Goal: Ask a question: Seek information or help from site administrators or community

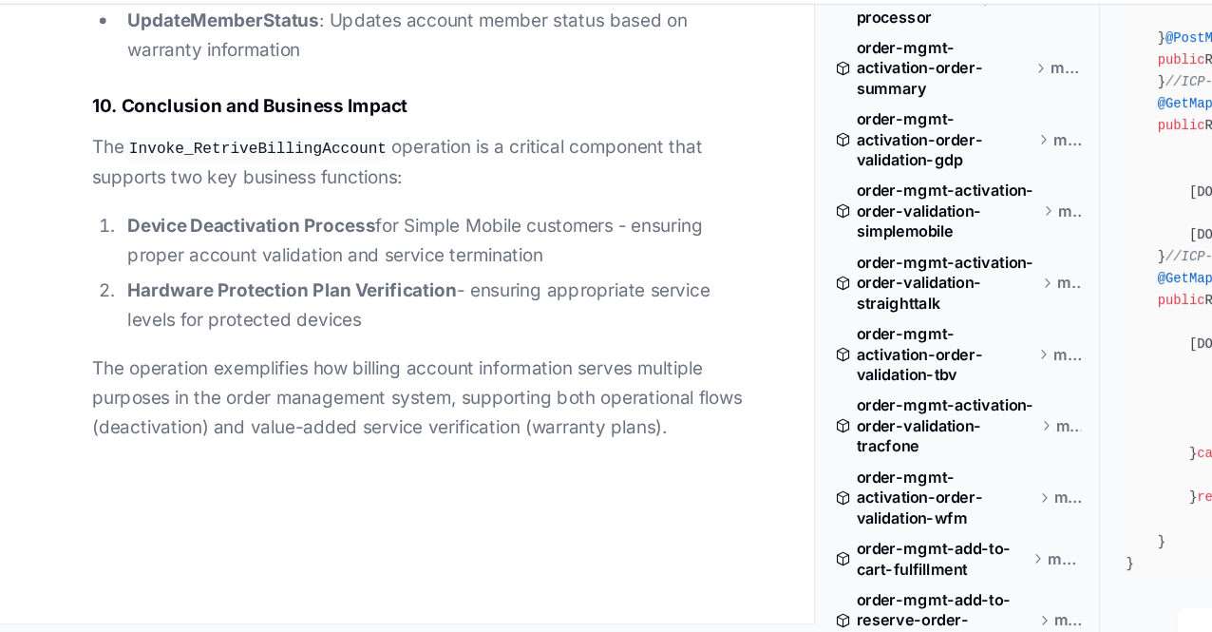
scroll to position [85174, 0]
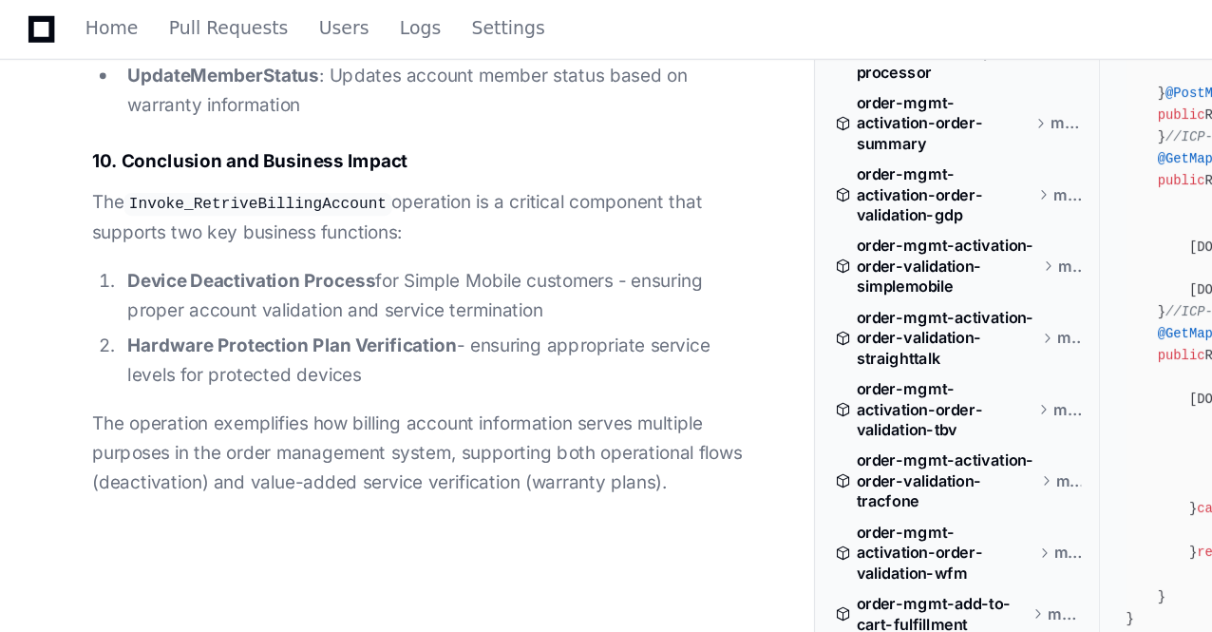
click at [157, 160] on code "Invoke_RetriveBillingAccount" at bounding box center [191, 151] width 199 height 17
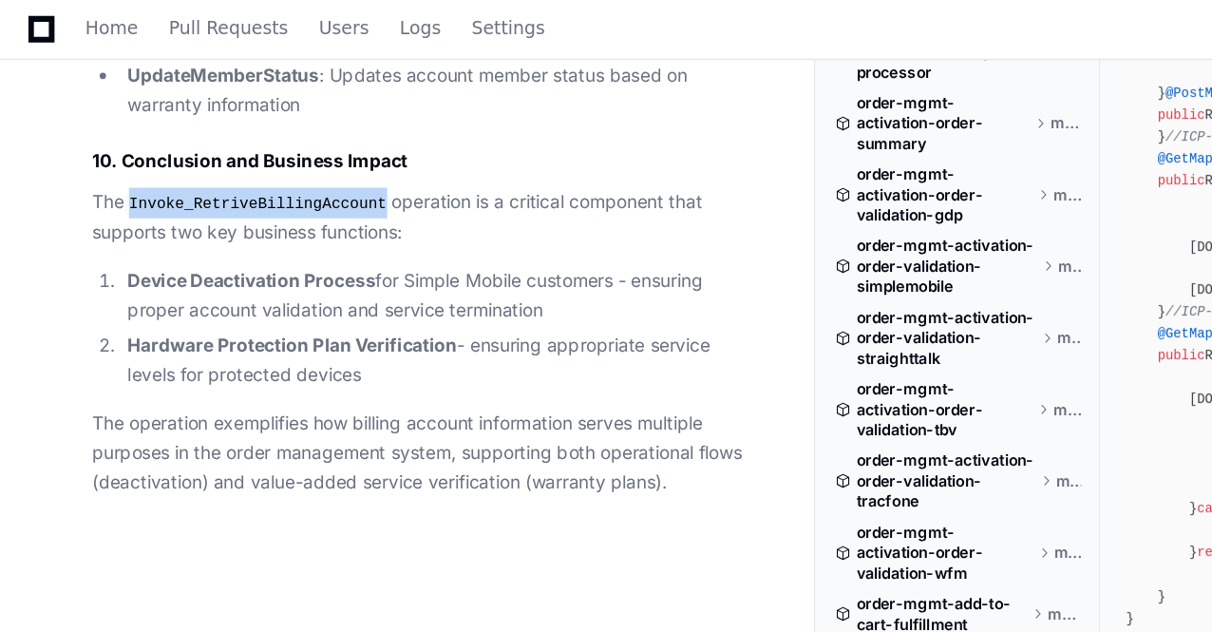
click at [157, 160] on code "Invoke_RetriveBillingAccount" at bounding box center [191, 151] width 199 height 17
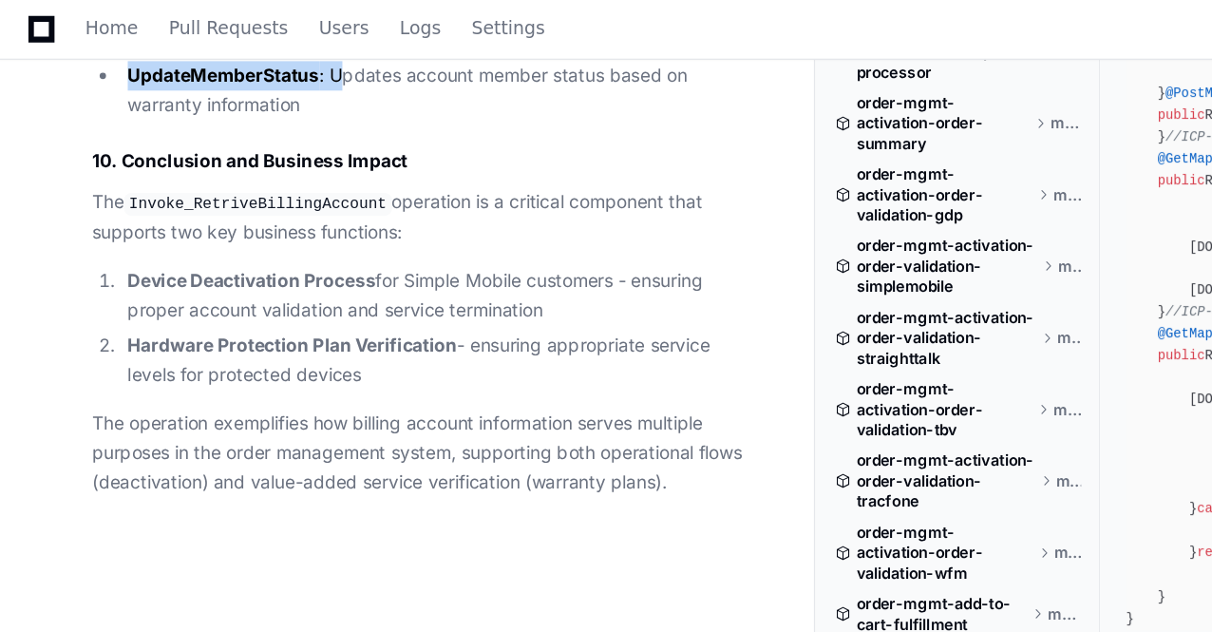
drag, startPoint x: 116, startPoint y: 179, endPoint x: 254, endPoint y: 282, distance: 172.3
click at [254, 89] on li "UpdateMemberStatus : Updates account member status based on warranty information" at bounding box center [320, 68] width 462 height 44
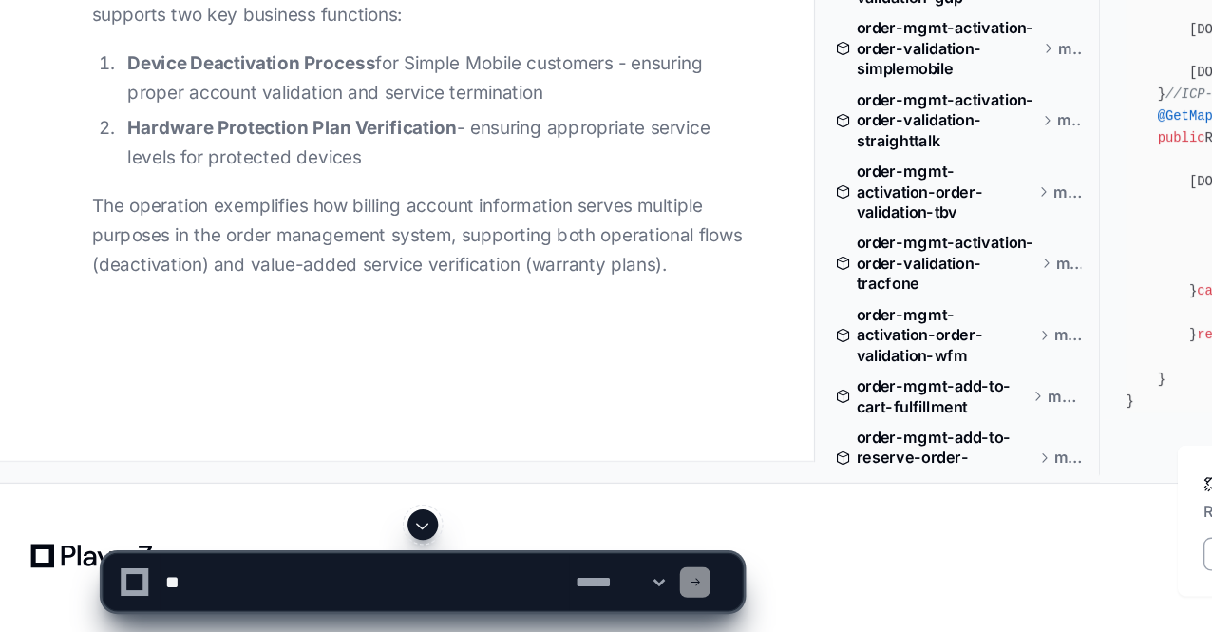
scroll to position [84769, 0]
click at [229, 591] on textarea at bounding box center [271, 595] width 305 height 42
type textarea "**********"
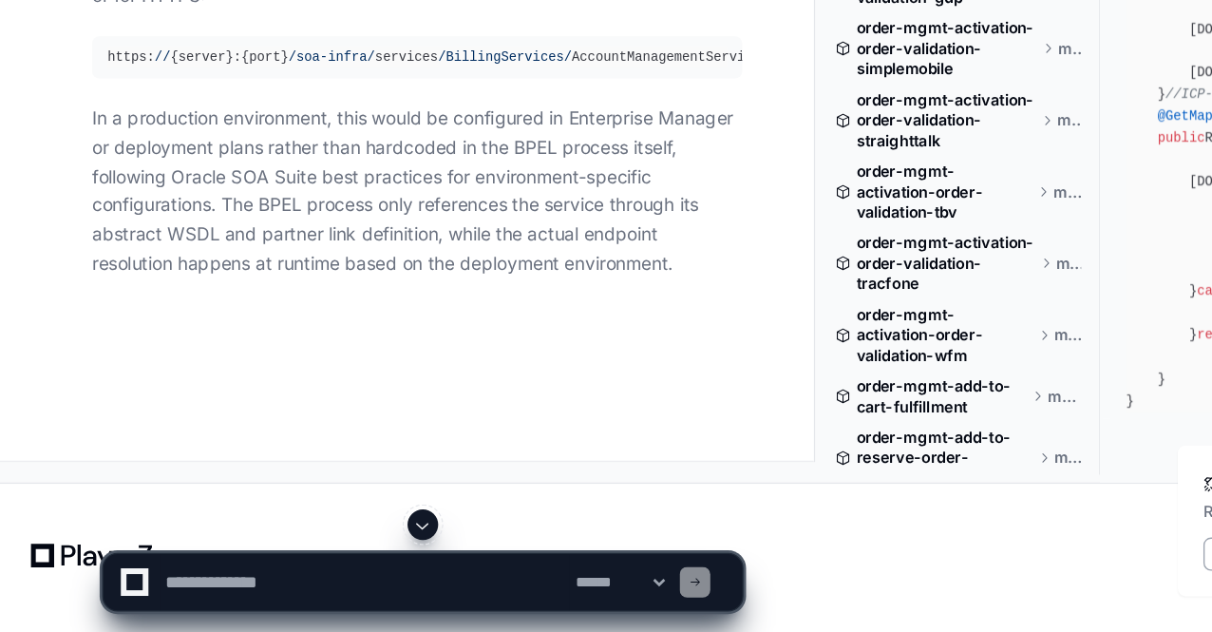
scroll to position [85914, 0]
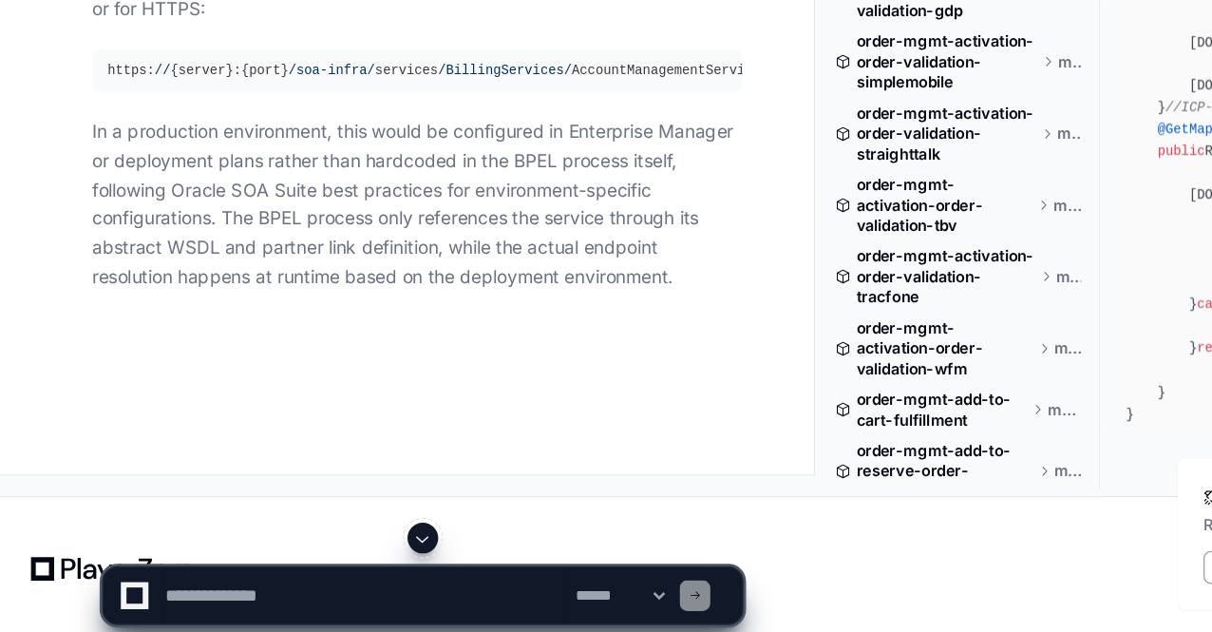
click at [243, 129] on pre "http: // {server}:{port} /soa-infra/ services /BillingServices/ AccountManageme…" at bounding box center [309, 113] width 483 height 31
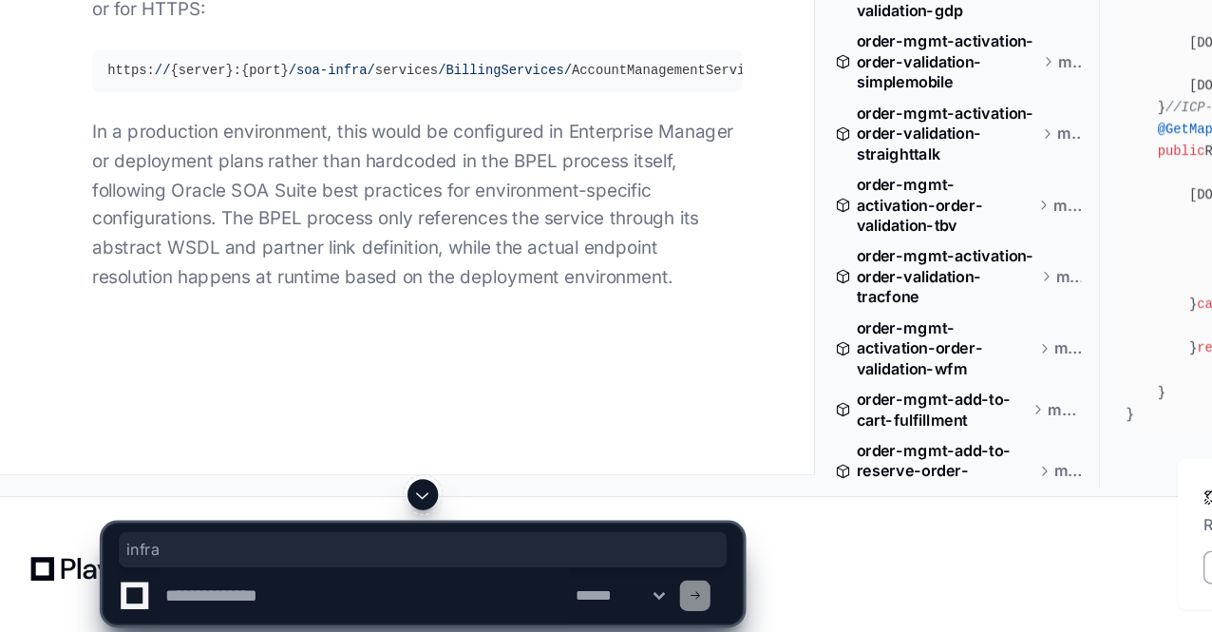
click at [243, 129] on pre "http: // {server}:{port} /soa-infra/ services /BillingServices/ AccountManageme…" at bounding box center [309, 113] width 483 height 31
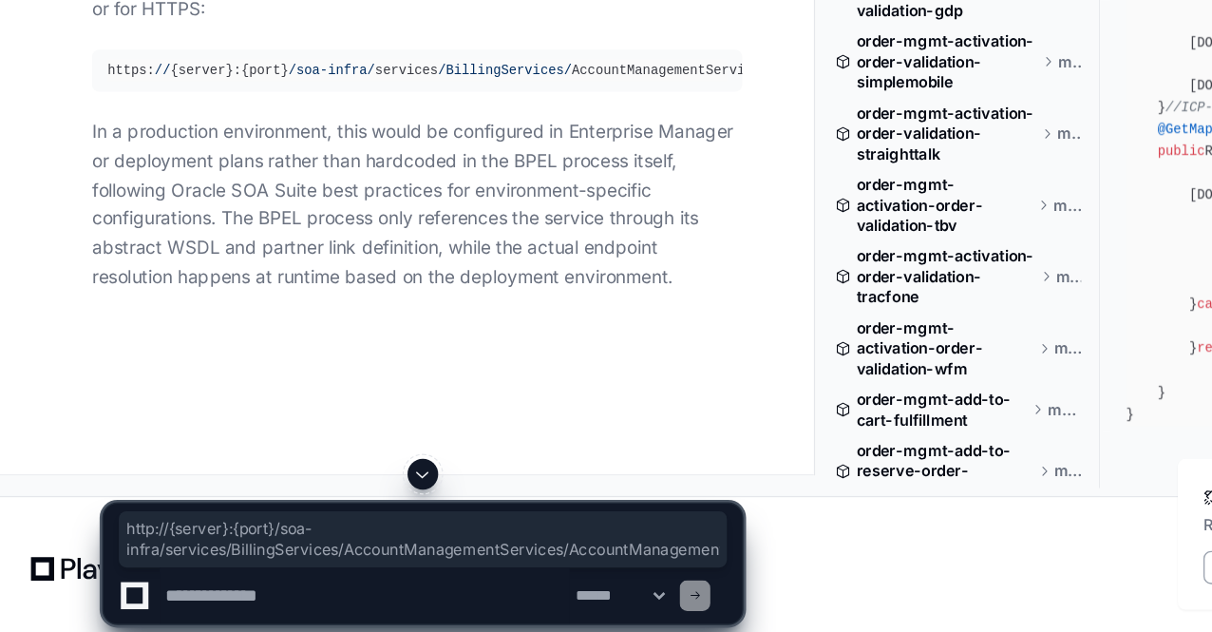
click at [243, 129] on pre "http: // {server}:{port} /soa-infra/ services /BillingServices/ AccountManageme…" at bounding box center [309, 113] width 483 height 31
copy article "http: // {server}:{port} /soa-infra/ services /BillingServices/ AccountManageme…"
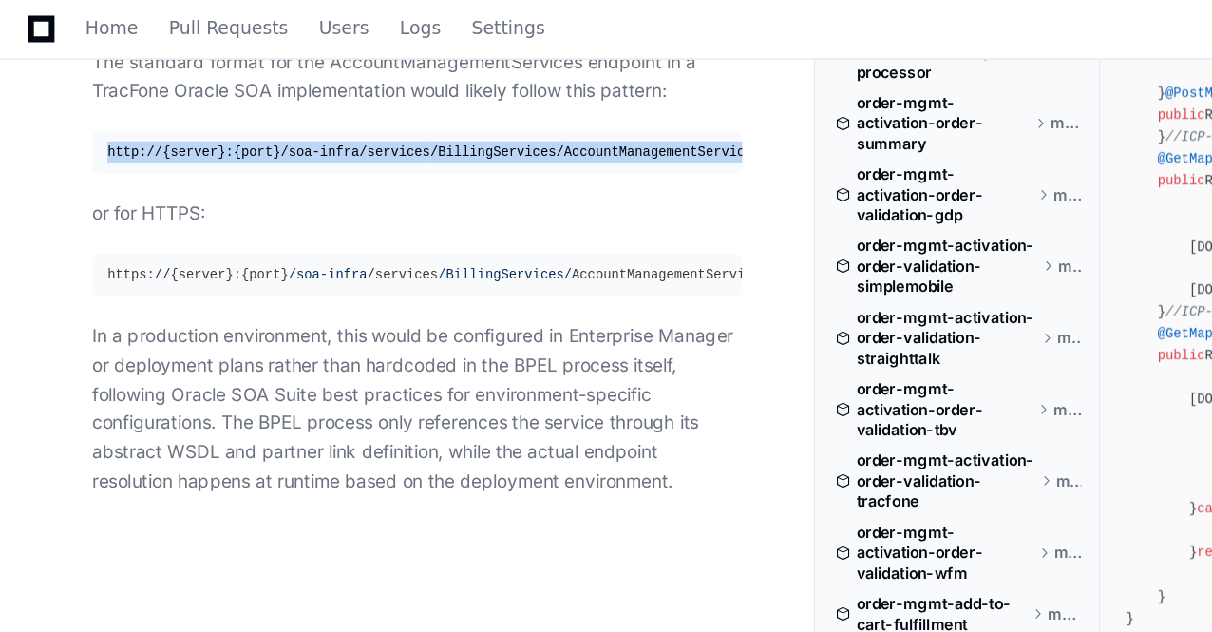
scroll to position [85932, 0]
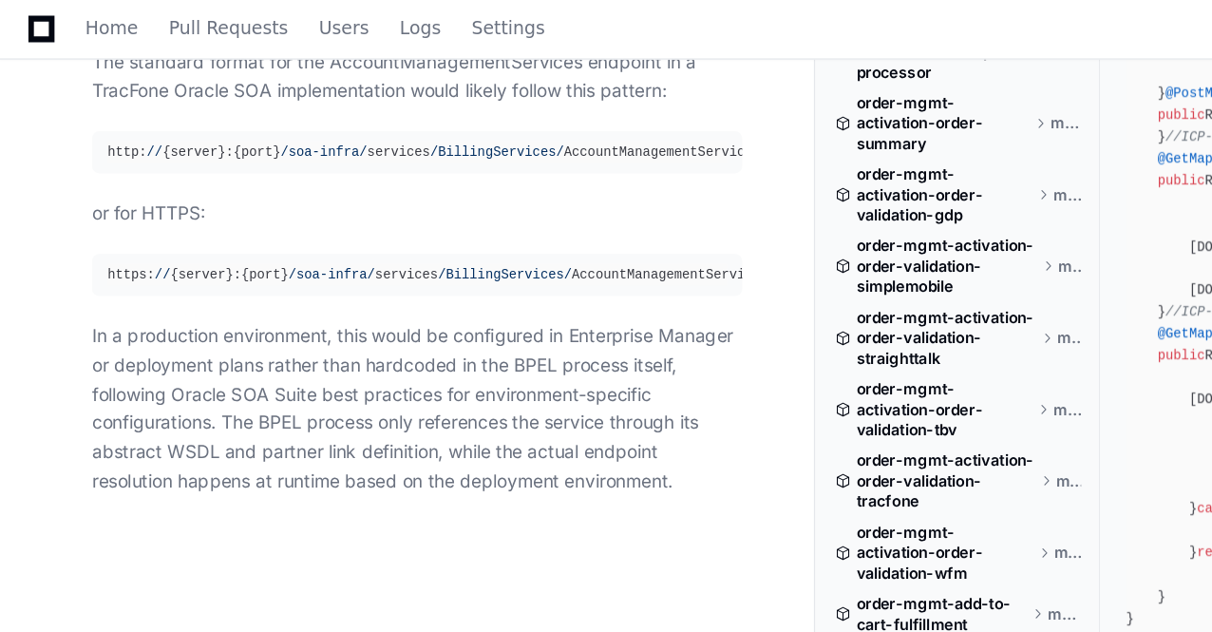
click at [222, 80] on p "The standard format for the AccountManagementServices endpoint in a TracFone Or…" at bounding box center [309, 58] width 483 height 44
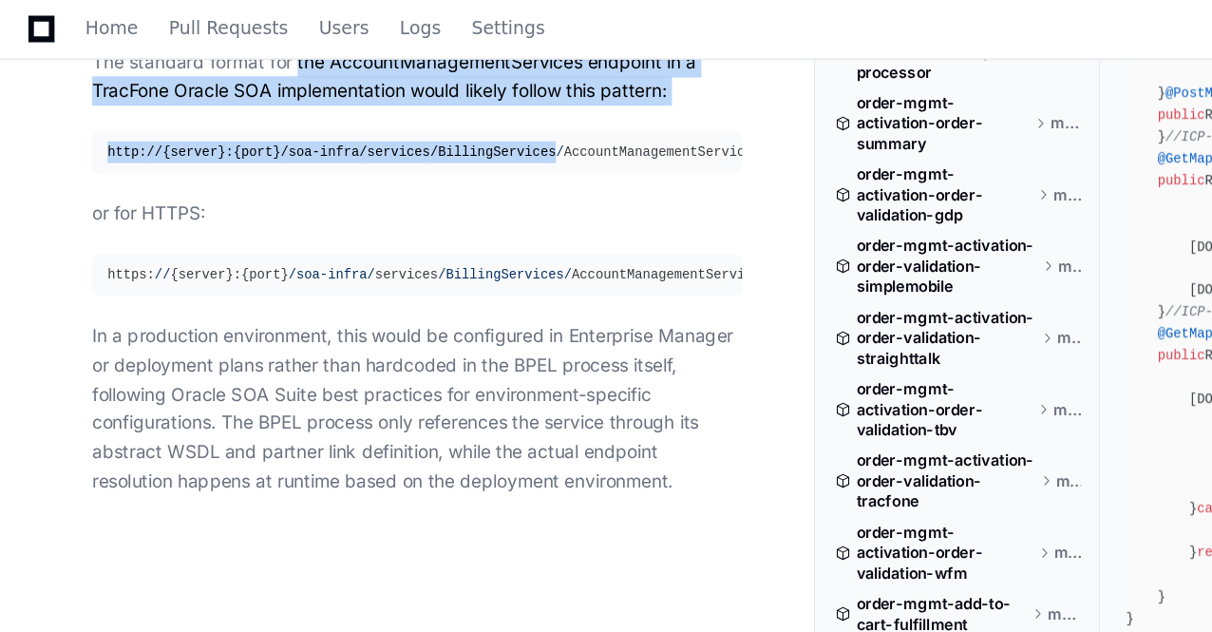
drag, startPoint x: 222, startPoint y: 280, endPoint x: 347, endPoint y: 323, distance: 131.5
click at [347, 323] on article "Based on the code analysis, the endpoint for the AccountManagementServices.retr…" at bounding box center [309, 29] width 483 height 678
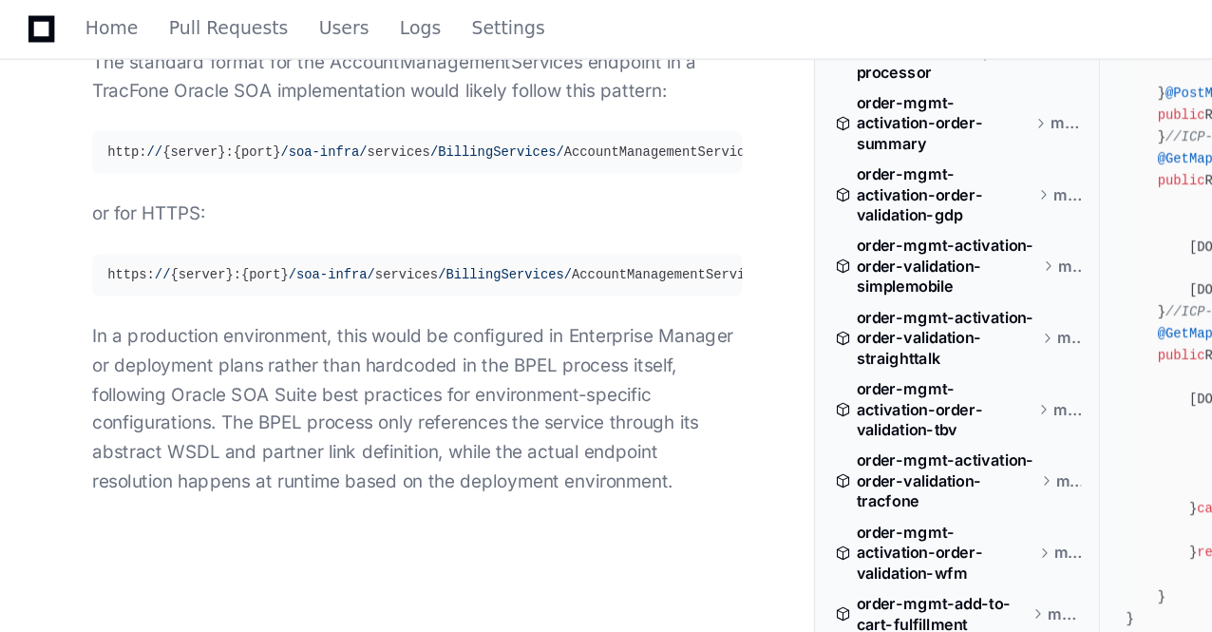
scroll to position [85831, 0]
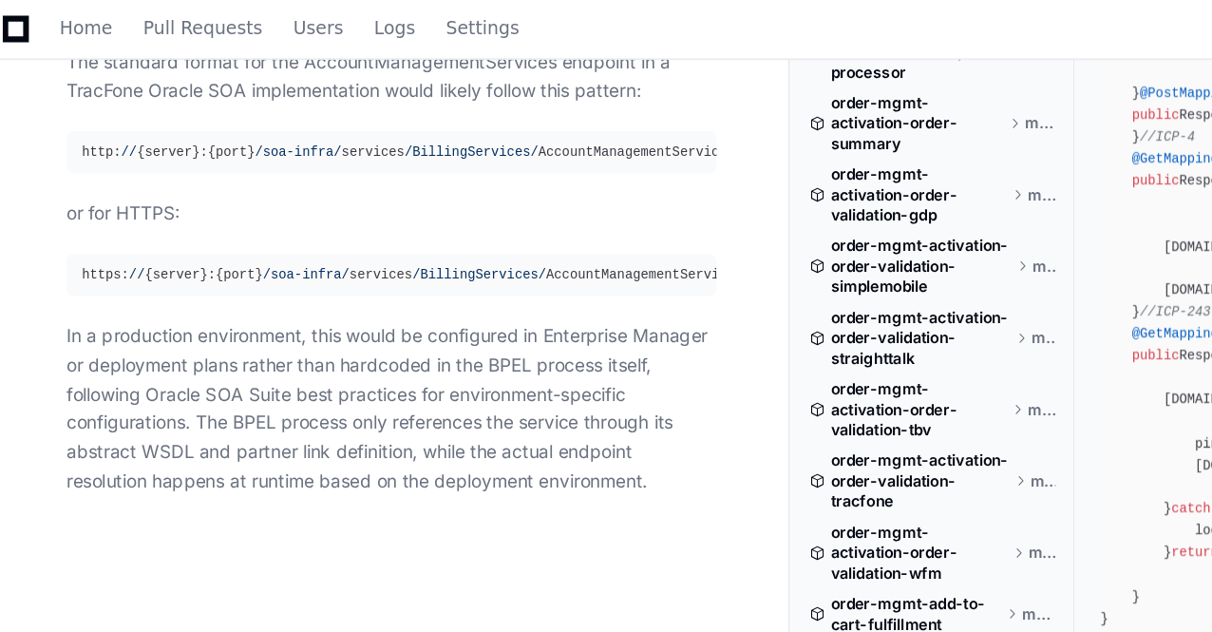
scroll to position [82953, 0]
drag, startPoint x: 251, startPoint y: 199, endPoint x: 142, endPoint y: 138, distance: 124.6
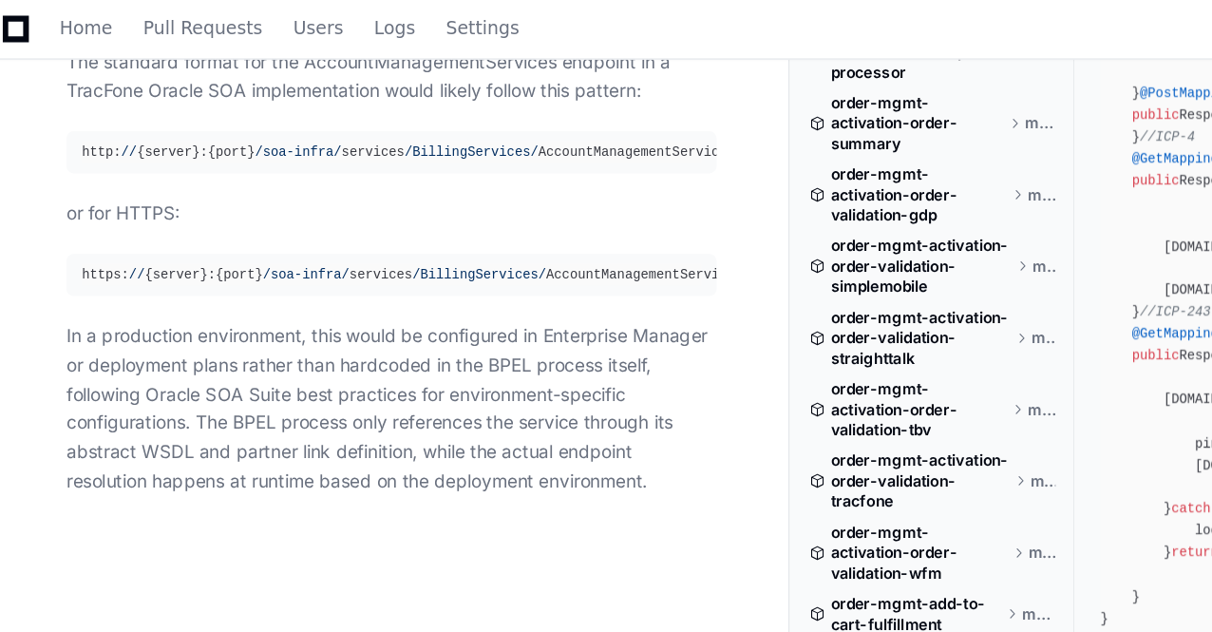
drag, startPoint x: 142, startPoint y: 138, endPoint x: 172, endPoint y: 259, distance: 125.1
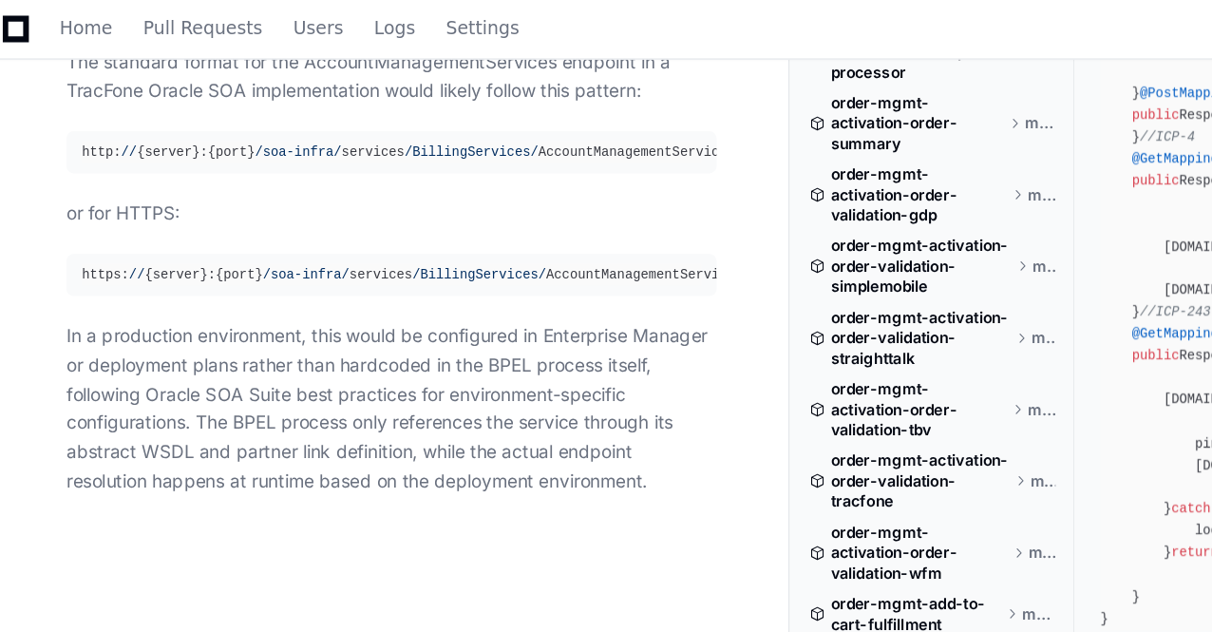
scroll to position [82825, 0]
drag, startPoint x: 95, startPoint y: 45, endPoint x: 558, endPoint y: 110, distance: 468.0
drag, startPoint x: 558, startPoint y: 110, endPoint x: 109, endPoint y: 64, distance: 451.6
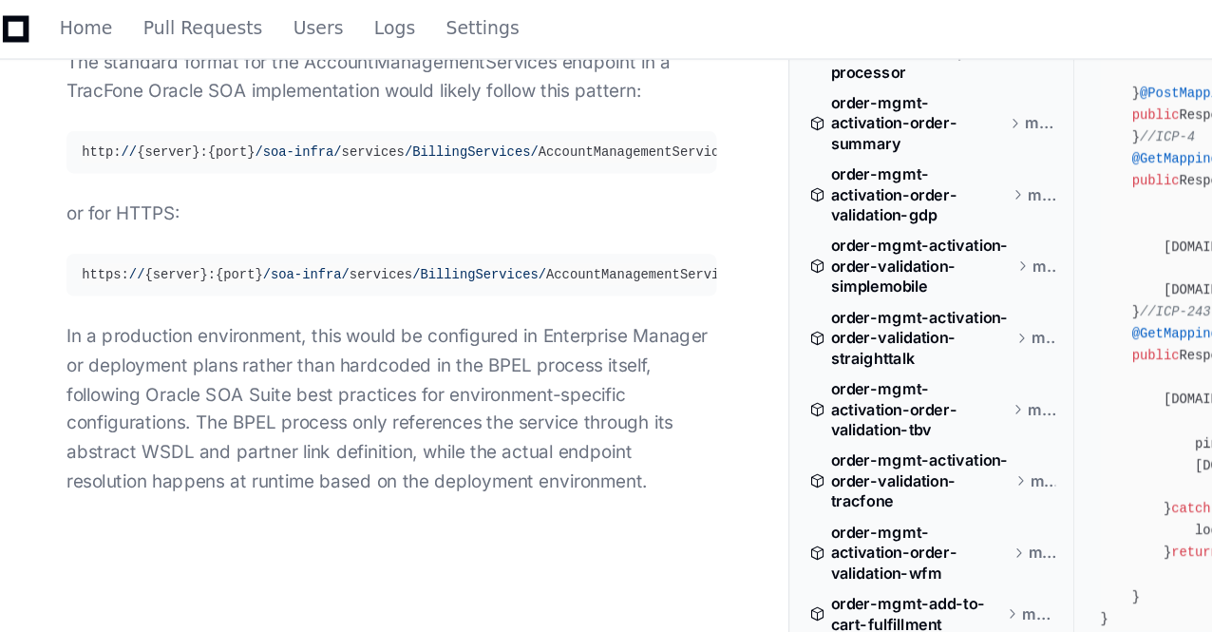
drag, startPoint x: 109, startPoint y: 64, endPoint x: 534, endPoint y: 114, distance: 427.5
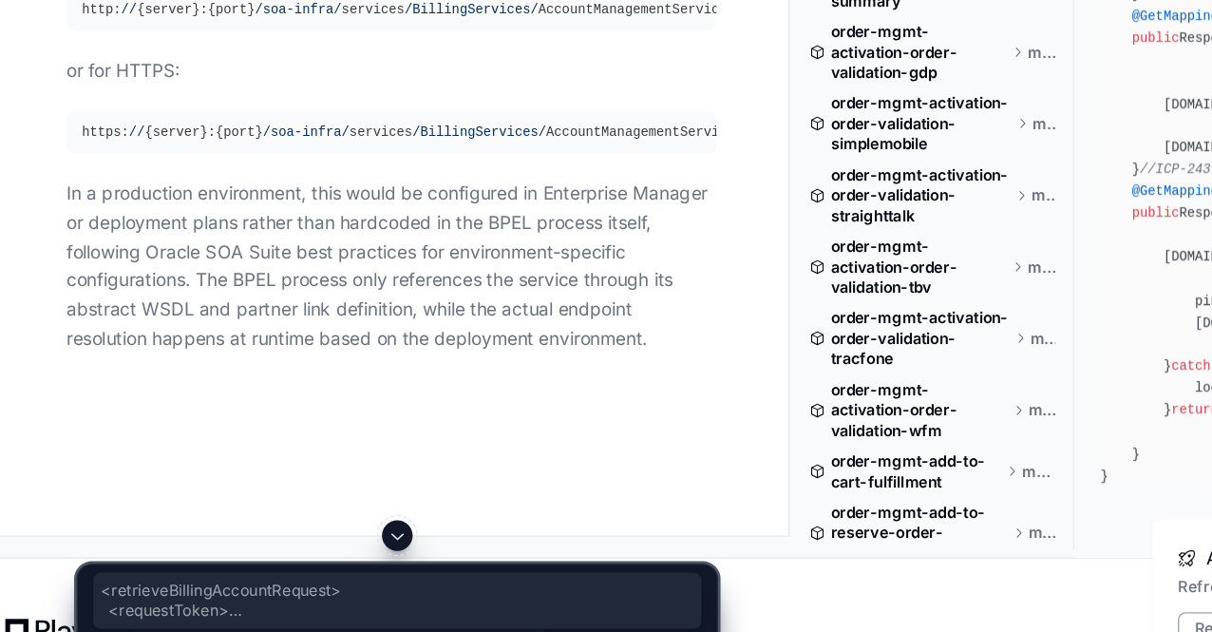
drag, startPoint x: 273, startPoint y: 420, endPoint x: 69, endPoint y: 172, distance: 320.5
drag, startPoint x: 69, startPoint y: 172, endPoint x: 269, endPoint y: 421, distance: 318.9
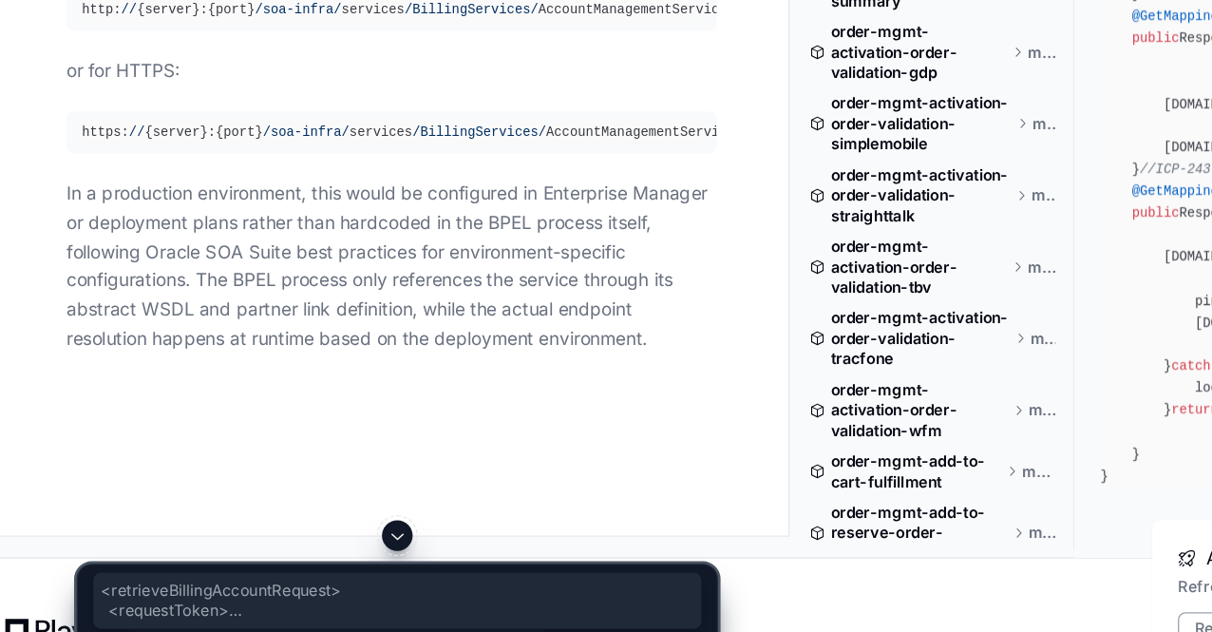
drag, startPoint x: 77, startPoint y: 171, endPoint x: 291, endPoint y: 411, distance: 321.5
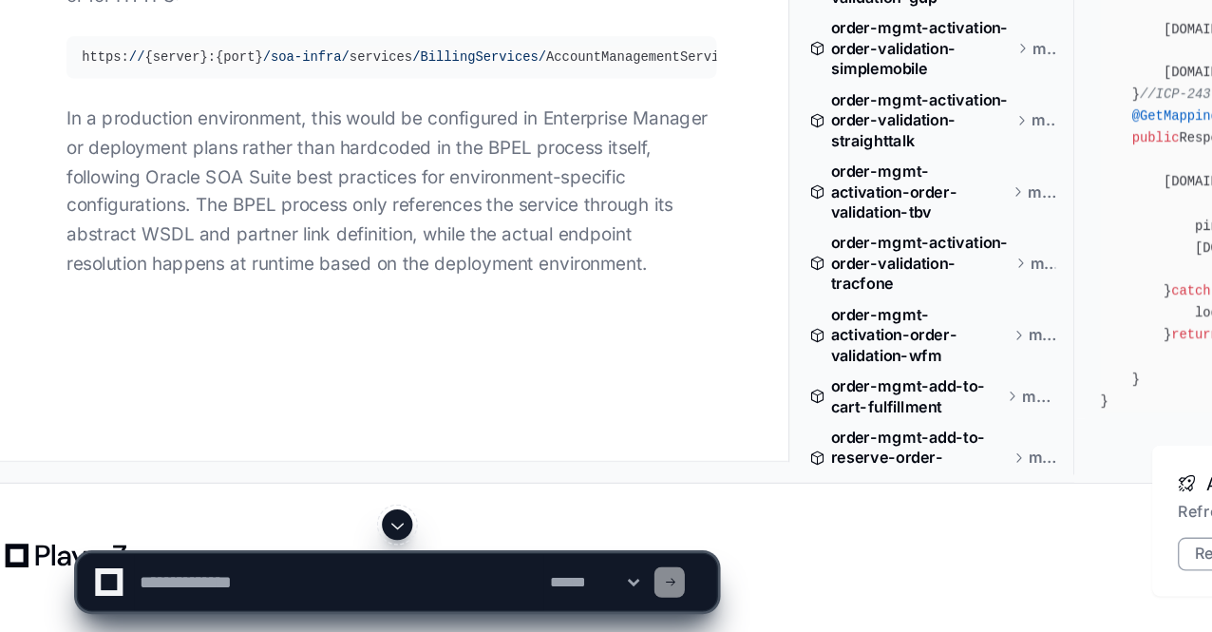
scroll to position [84500, 0]
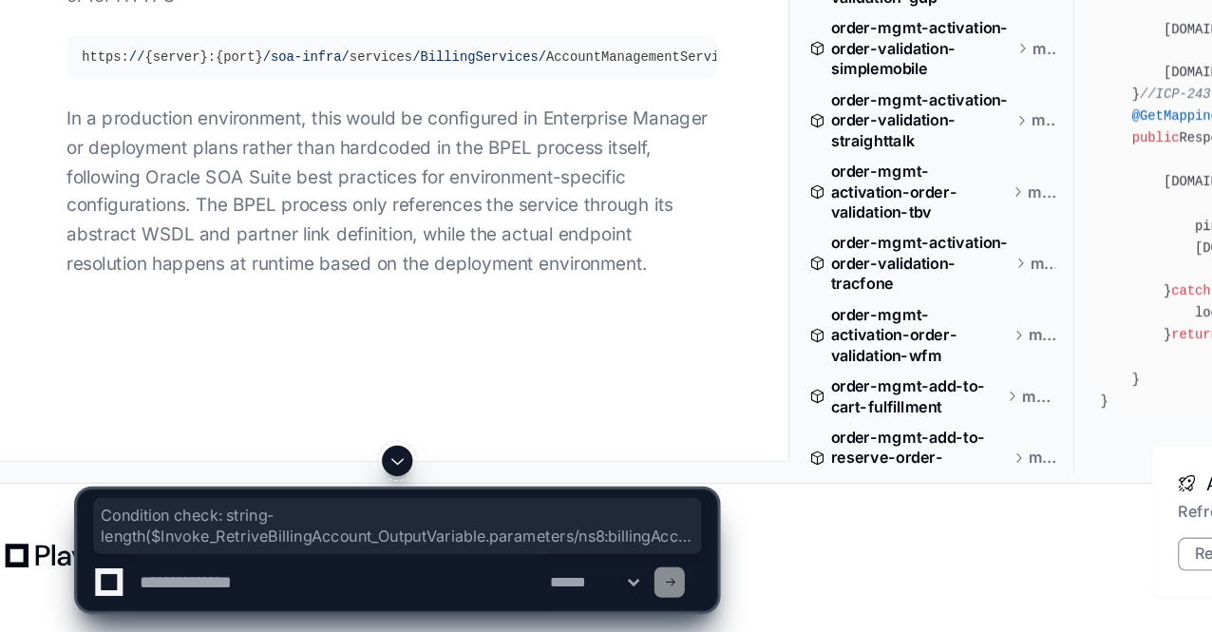
drag, startPoint x: 91, startPoint y: 232, endPoint x: 477, endPoint y: 406, distance: 422.9
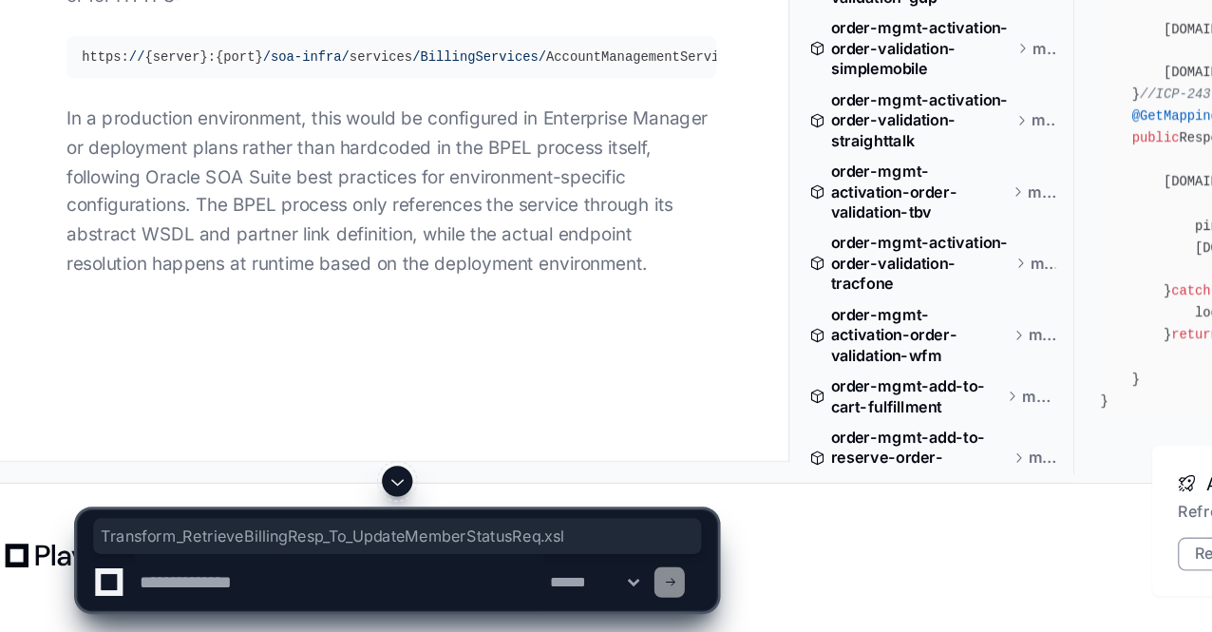
drag, startPoint x: 471, startPoint y: 398, endPoint x: 91, endPoint y: 401, distance: 379.9
copy code "Transform_RetrieveBillingResp_To_UpdateMemberStatusReq.xsl"
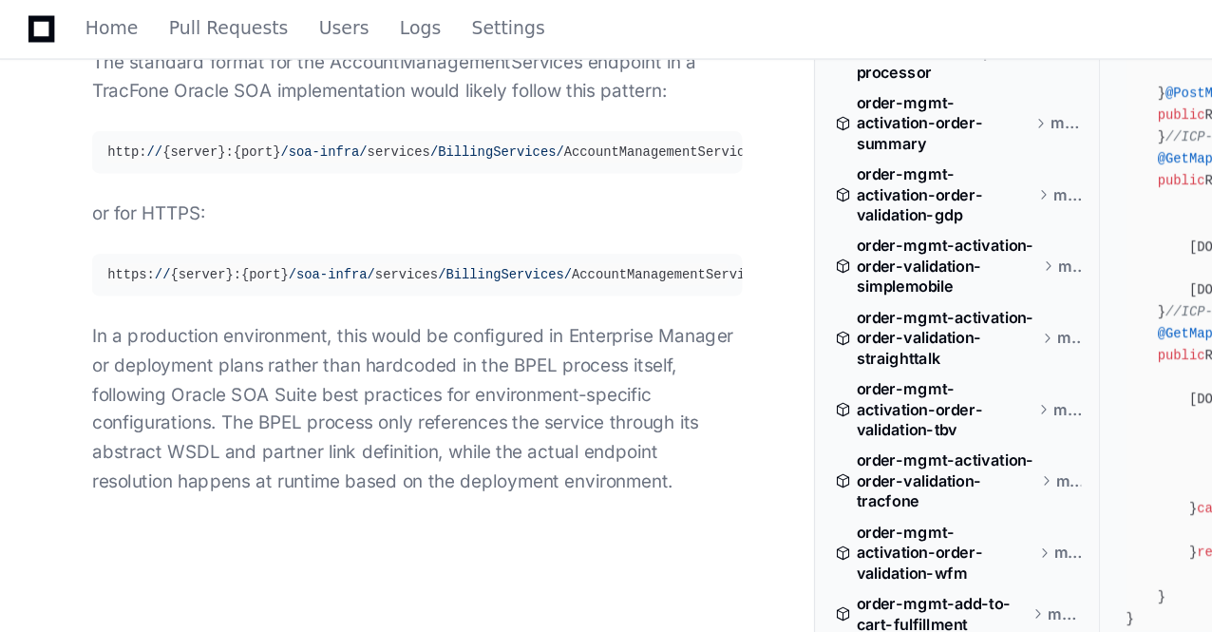
scroll to position [78428, 0]
drag, startPoint x: 265, startPoint y: 356, endPoint x: 62, endPoint y: 202, distance: 254.9
copy p "I need a detailed End-to-End Flow and Business Rules for the Scope "<invoke nam…"
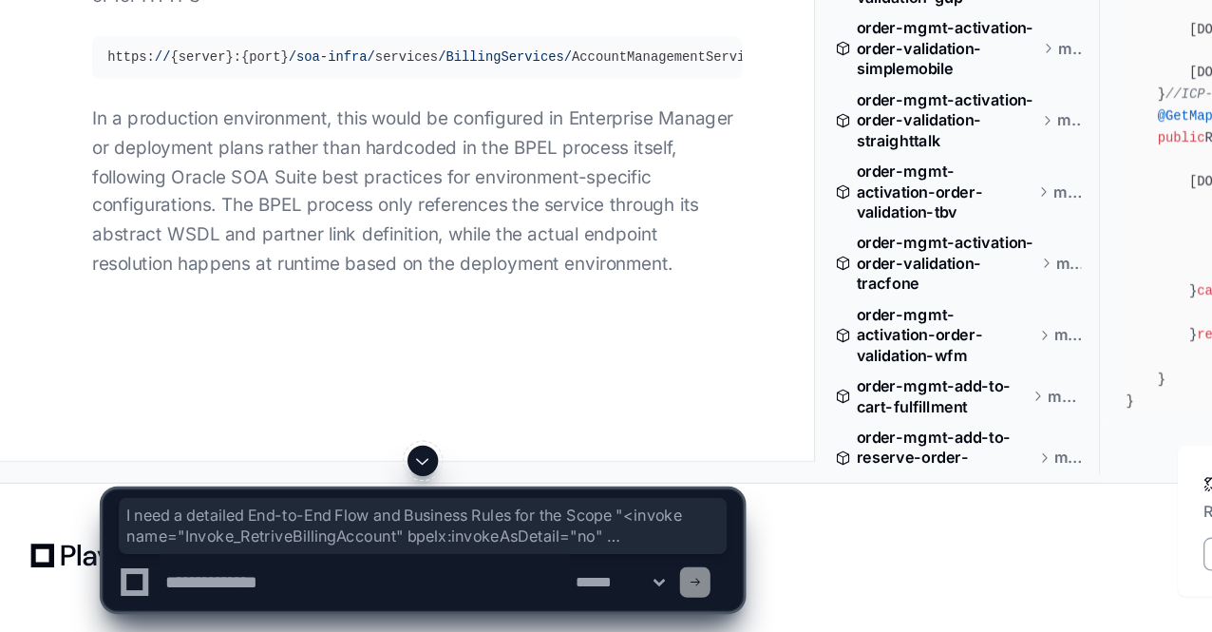
scroll to position [80402, 0]
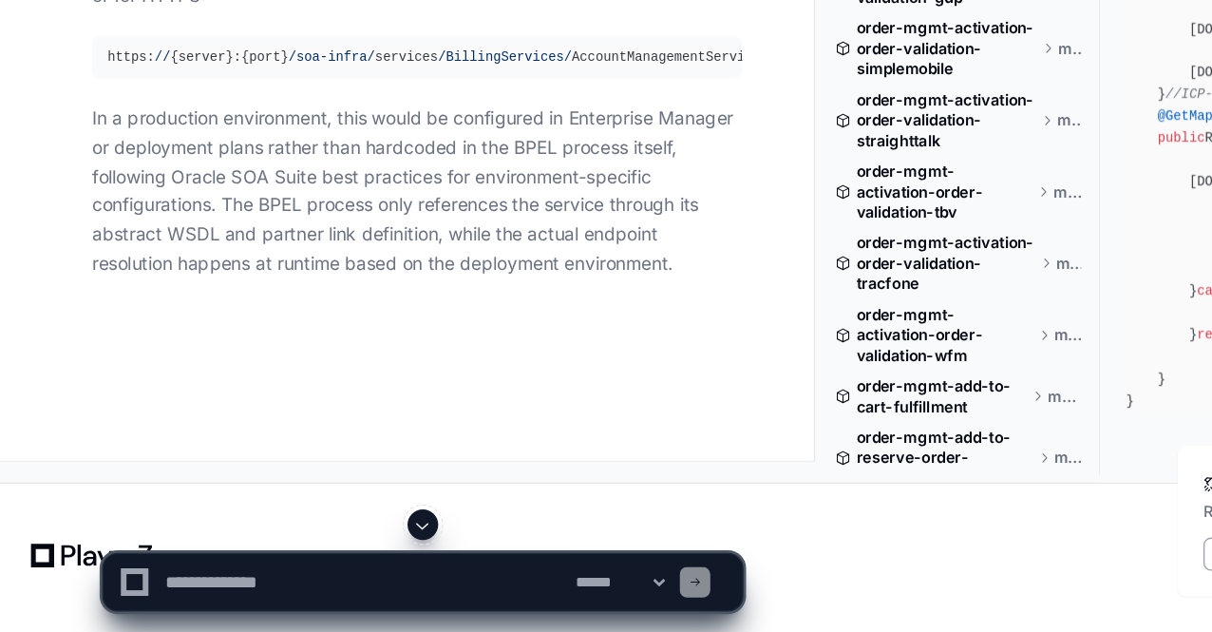
click at [173, 605] on textarea at bounding box center [271, 595] width 305 height 42
paste textarea "**********"
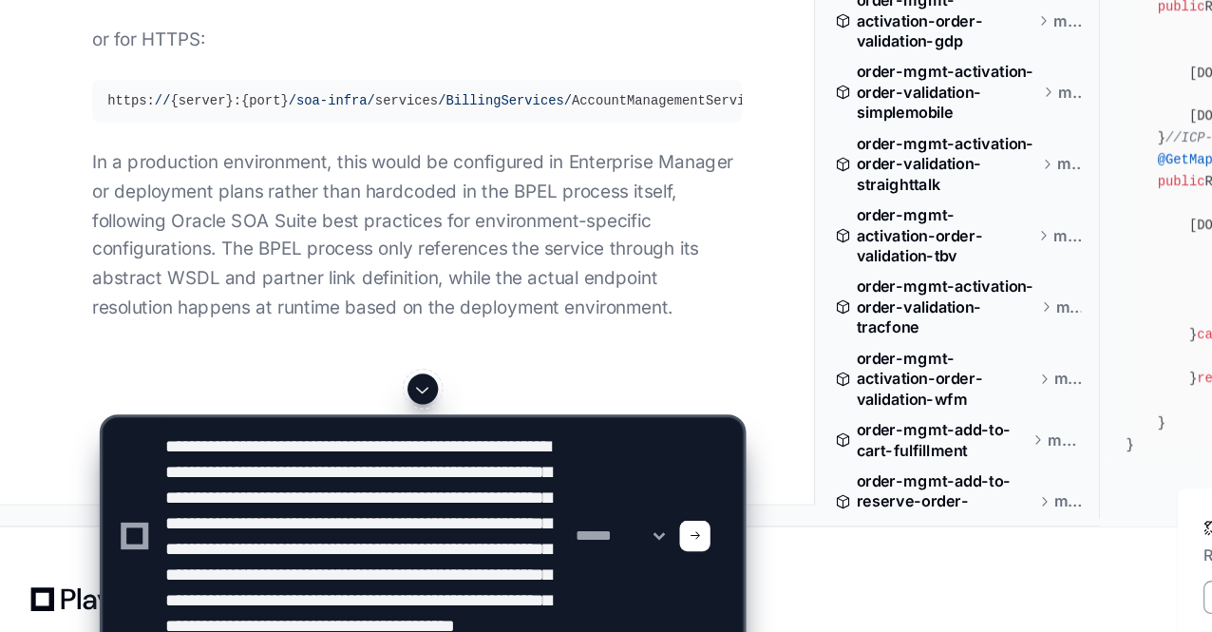
scroll to position [0, 0]
drag, startPoint x: 338, startPoint y: 509, endPoint x: 172, endPoint y: 500, distance: 166.5
click at [172, 500] on textarea at bounding box center [271, 528] width 305 height 175
drag, startPoint x: 314, startPoint y: 481, endPoint x: 341, endPoint y: 574, distance: 95.9
click at [341, 574] on textarea at bounding box center [271, 528] width 305 height 175
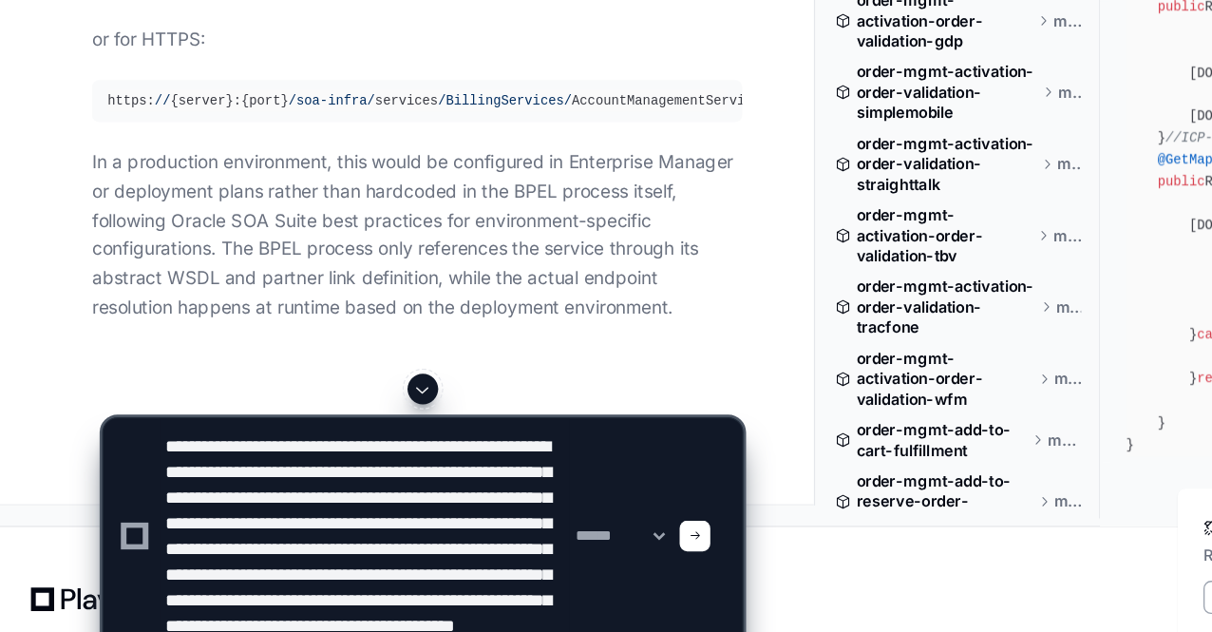
paste textarea "**********"
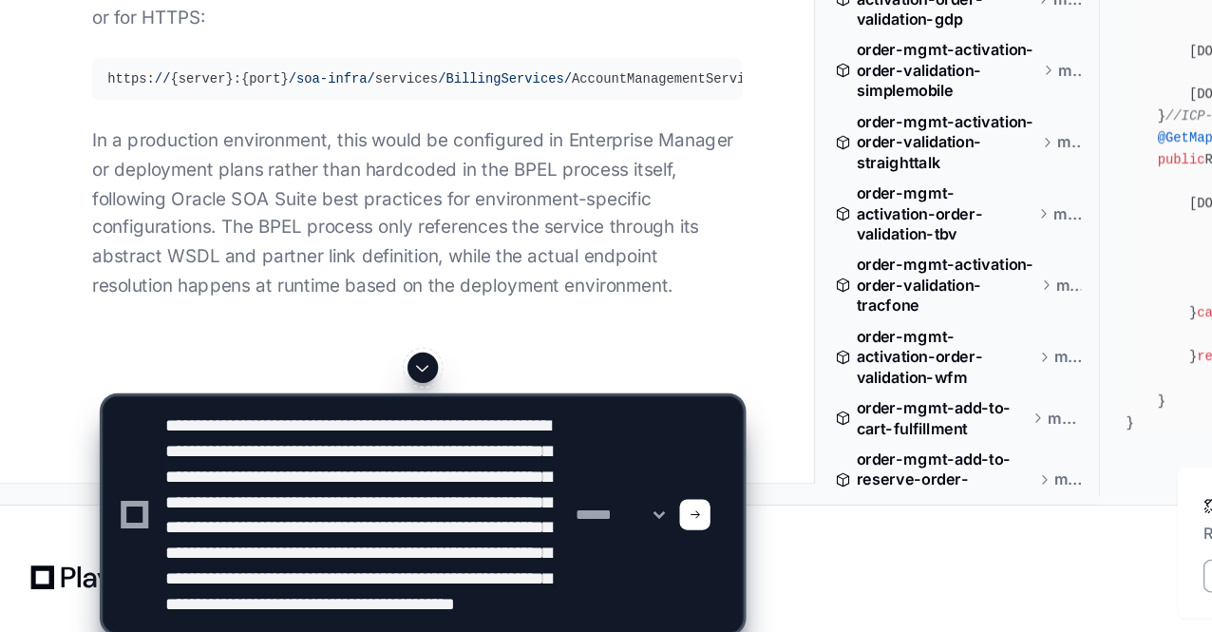
click at [273, 572] on textarea at bounding box center [271, 528] width 305 height 175
drag, startPoint x: 343, startPoint y: 576, endPoint x: 317, endPoint y: 483, distance: 96.5
click at [317, 483] on textarea at bounding box center [271, 528] width 305 height 175
paste textarea
type textarea "**********"
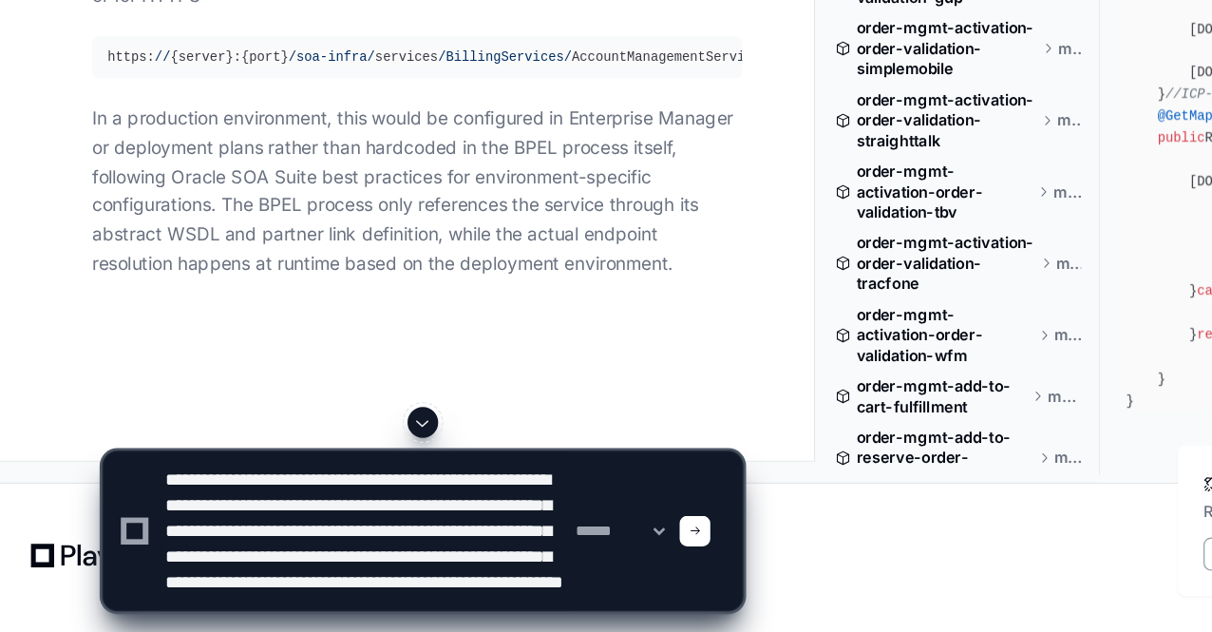
scroll to position [81500, 0]
click at [330, 567] on textarea at bounding box center [271, 557] width 305 height 118
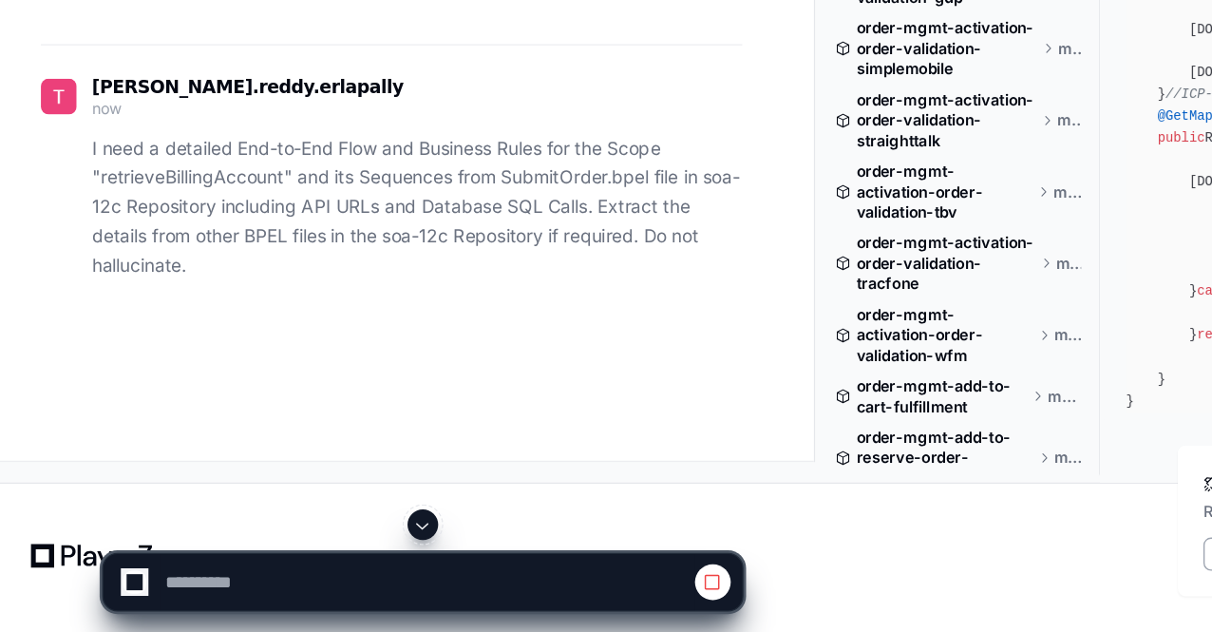
scroll to position [79950, 0]
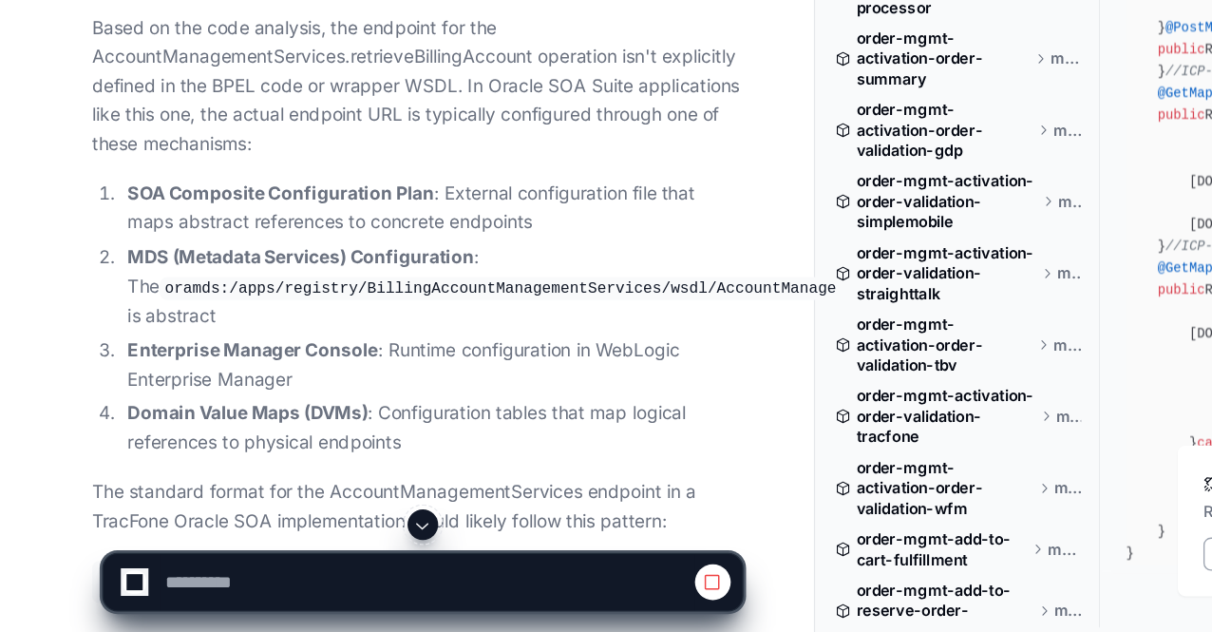
click at [314, 554] on span at bounding box center [314, 551] width 15 height 15
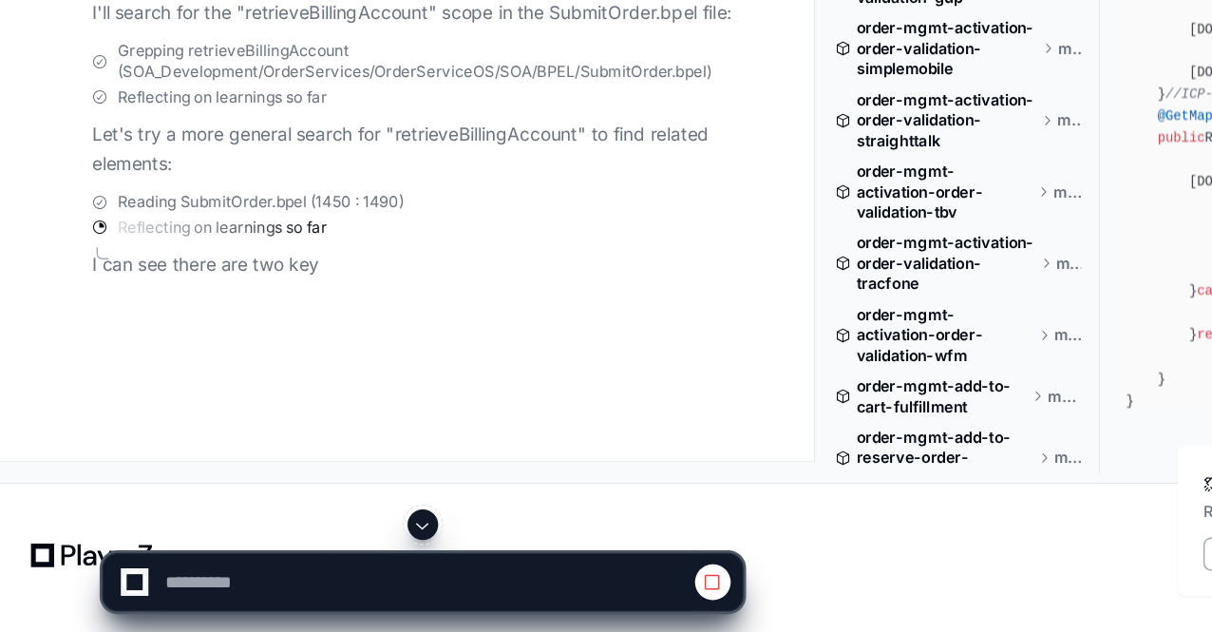
scroll to position [85580, 0]
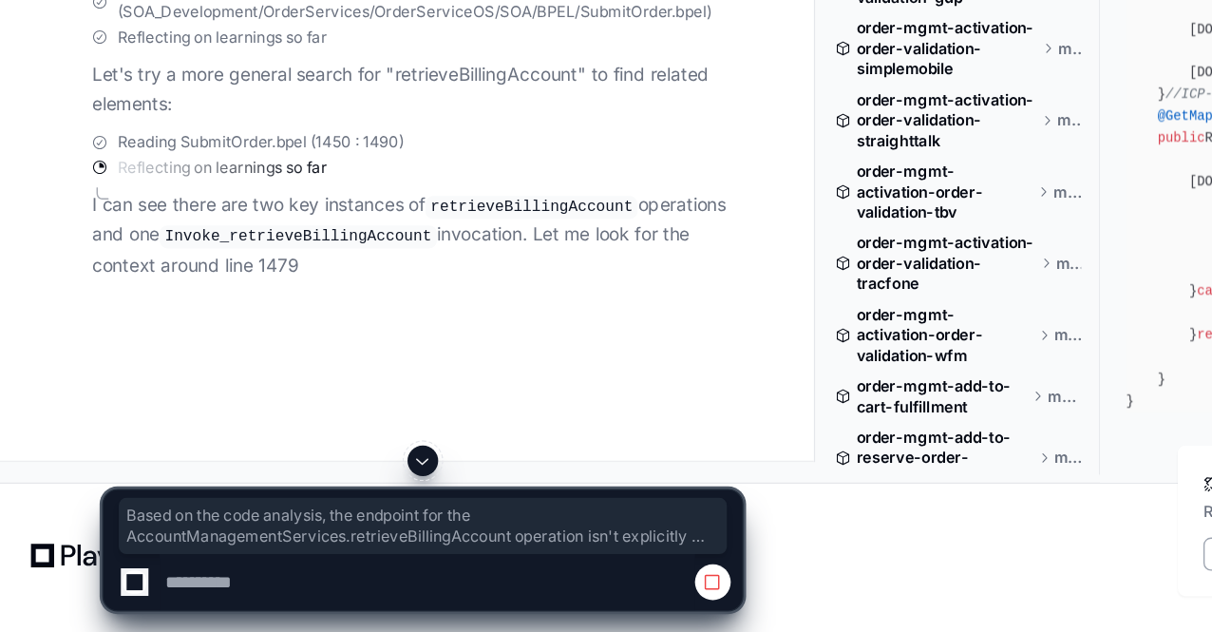
drag, startPoint x: 62, startPoint y: 284, endPoint x: 206, endPoint y: 369, distance: 167.8
drag, startPoint x: 206, startPoint y: 369, endPoint x: 69, endPoint y: 283, distance: 161.8
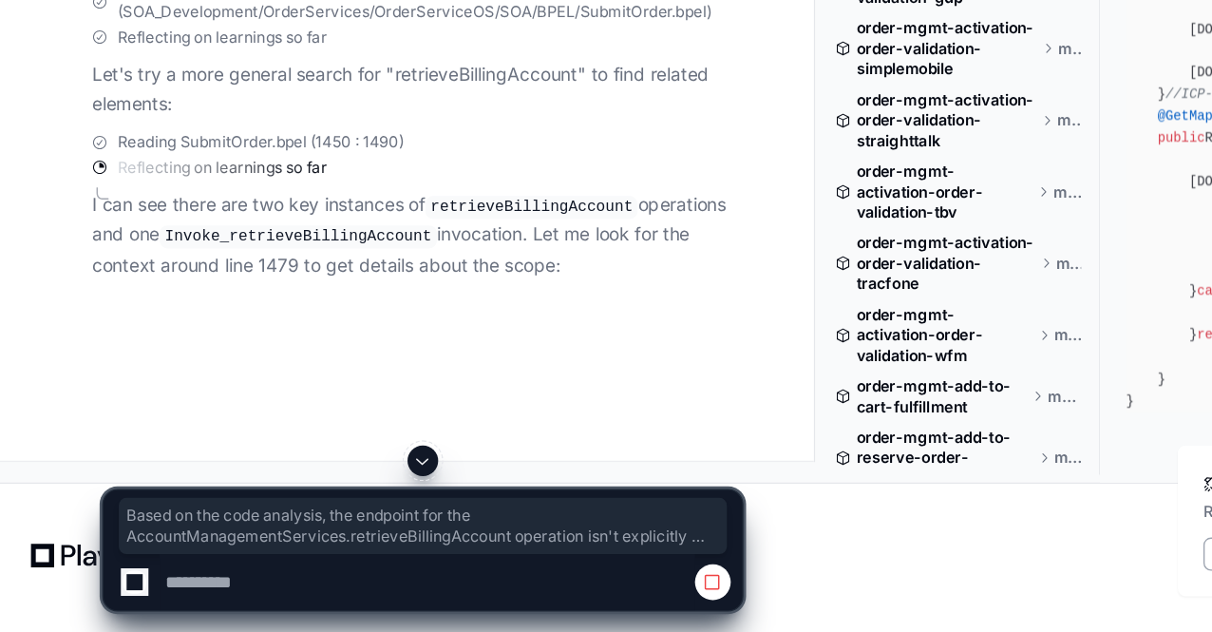
drag, startPoint x: 69, startPoint y: 283, endPoint x: 228, endPoint y: 382, distance: 186.8
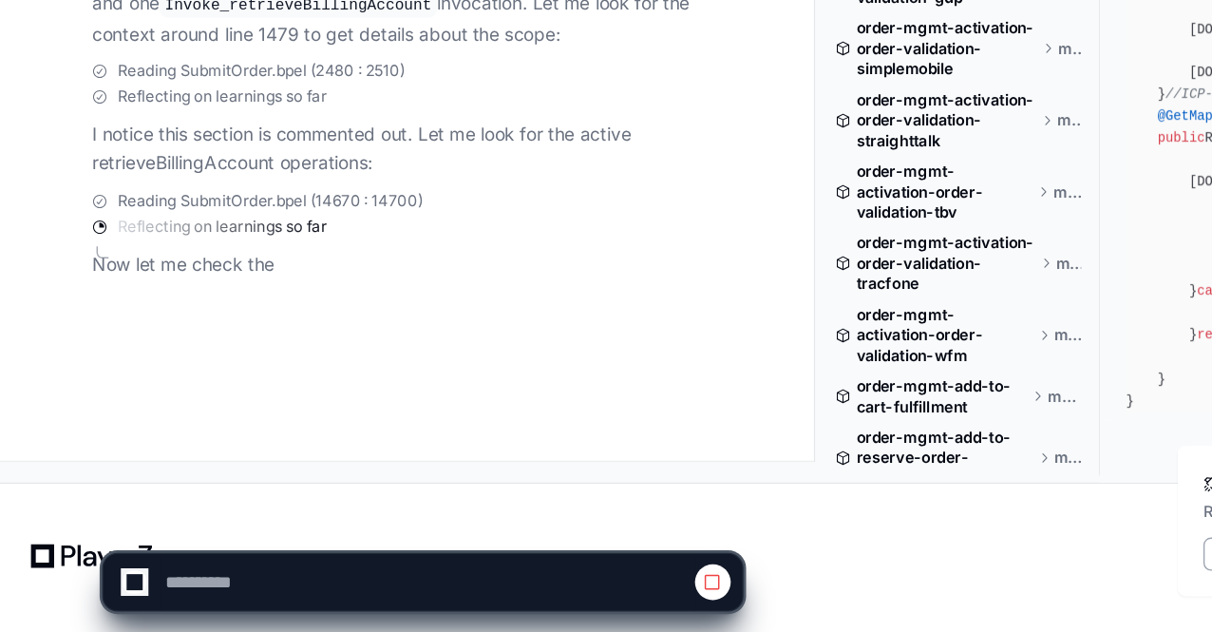
scroll to position [86958, 0]
drag, startPoint x: 238, startPoint y: 361, endPoint x: 278, endPoint y: 363, distance: 39.9
click at [278, 319] on span "Reading SubmitOrder.bpel (14670 : 14700)" at bounding box center [200, 311] width 227 height 15
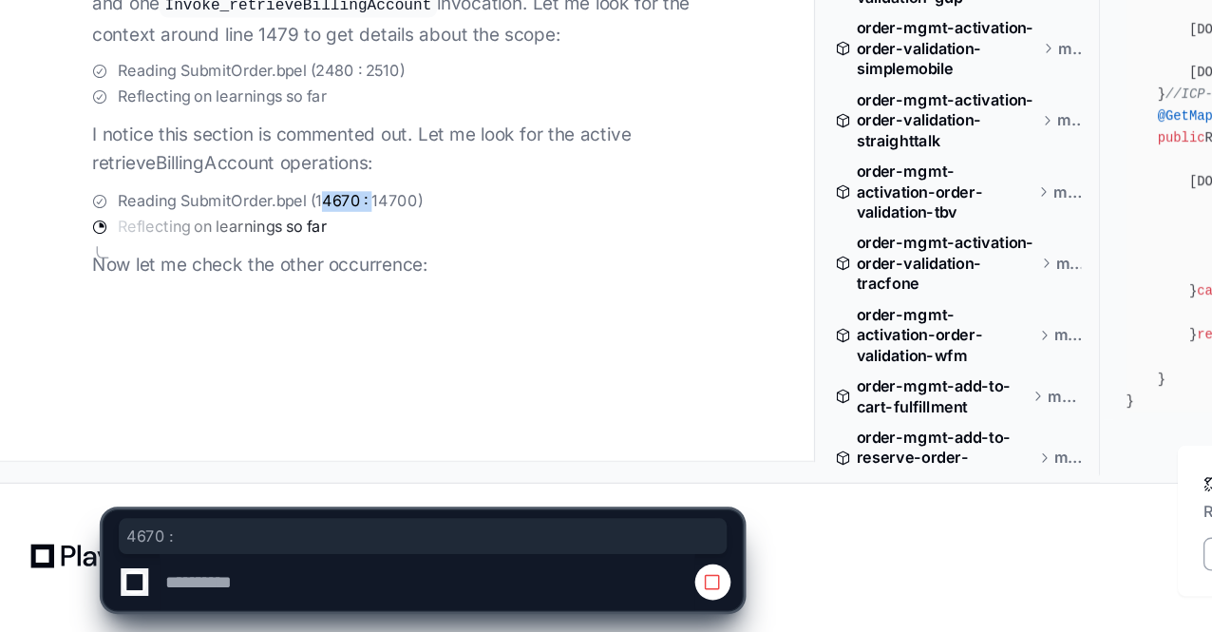
click at [278, 319] on span "Reading SubmitOrder.bpel (14670 : 14700)" at bounding box center [200, 311] width 227 height 15
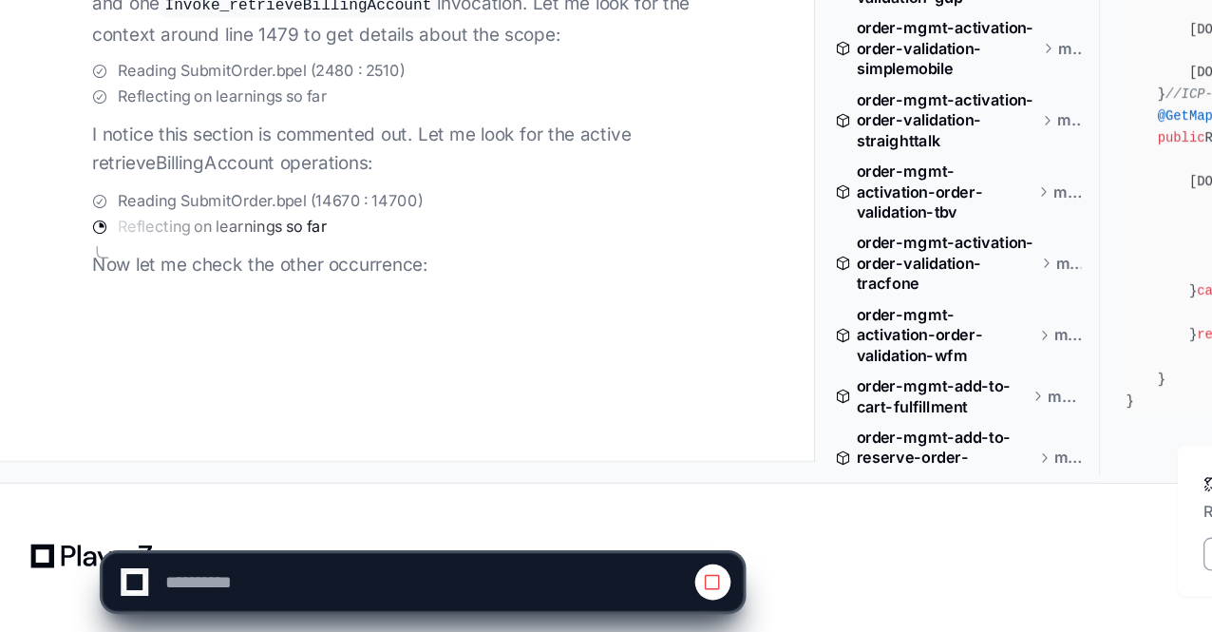
scroll to position [87010, 0]
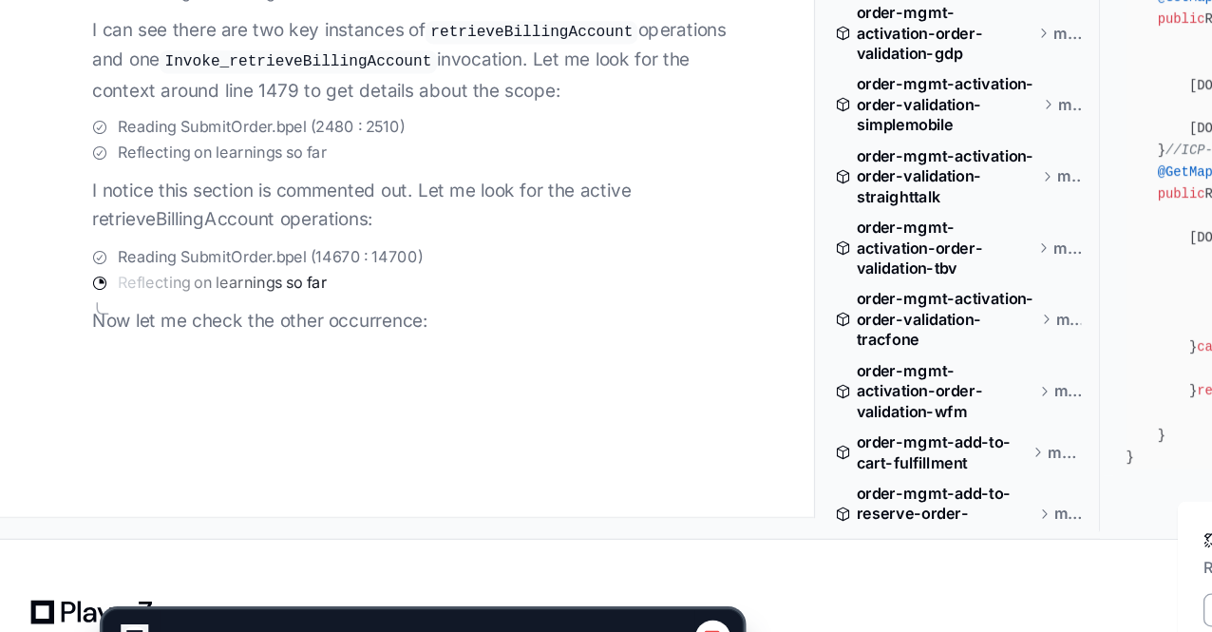
click at [199, 164] on code "Invoke_retrieveBillingAccount" at bounding box center [222, 166] width 206 height 17
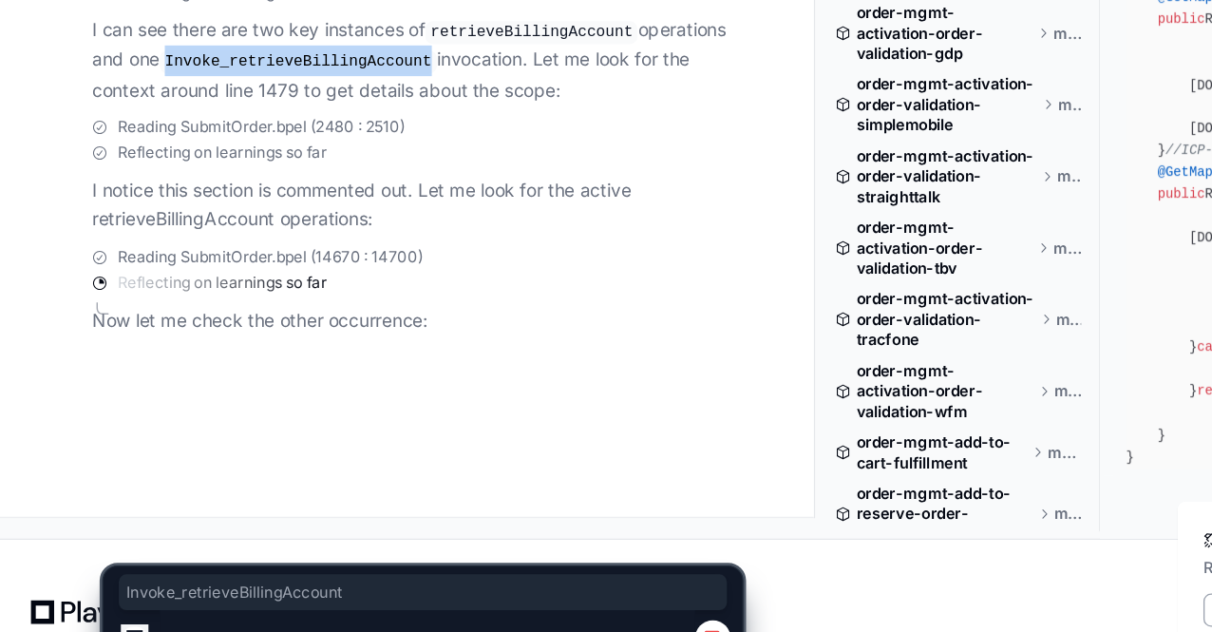
click at [199, 164] on code "Invoke_retrieveBillingAccount" at bounding box center [222, 166] width 206 height 17
copy code "Invoke_retrieveBillingAccount"
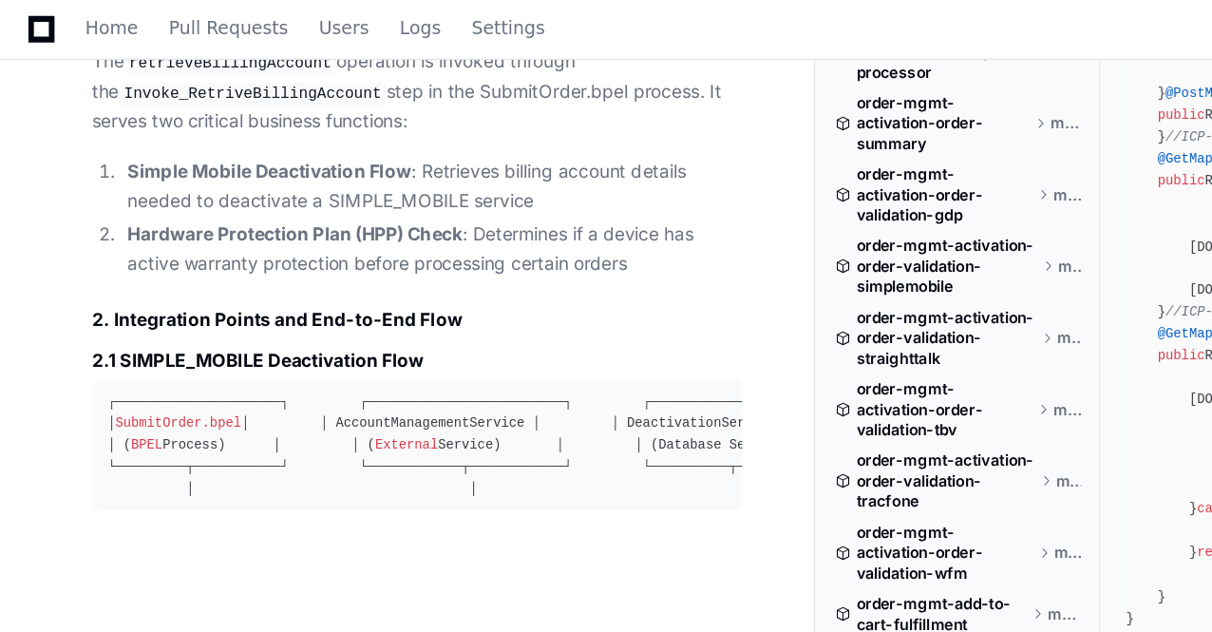
scroll to position [88168, 0]
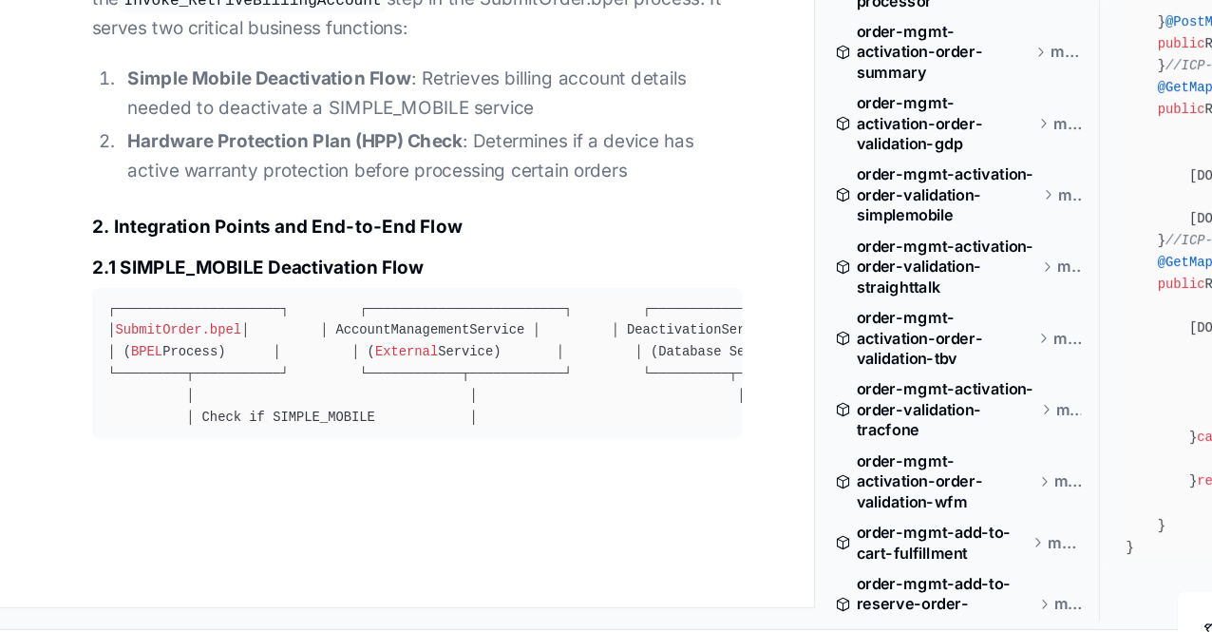
drag, startPoint x: 95, startPoint y: 296, endPoint x: 436, endPoint y: 321, distance: 341.8
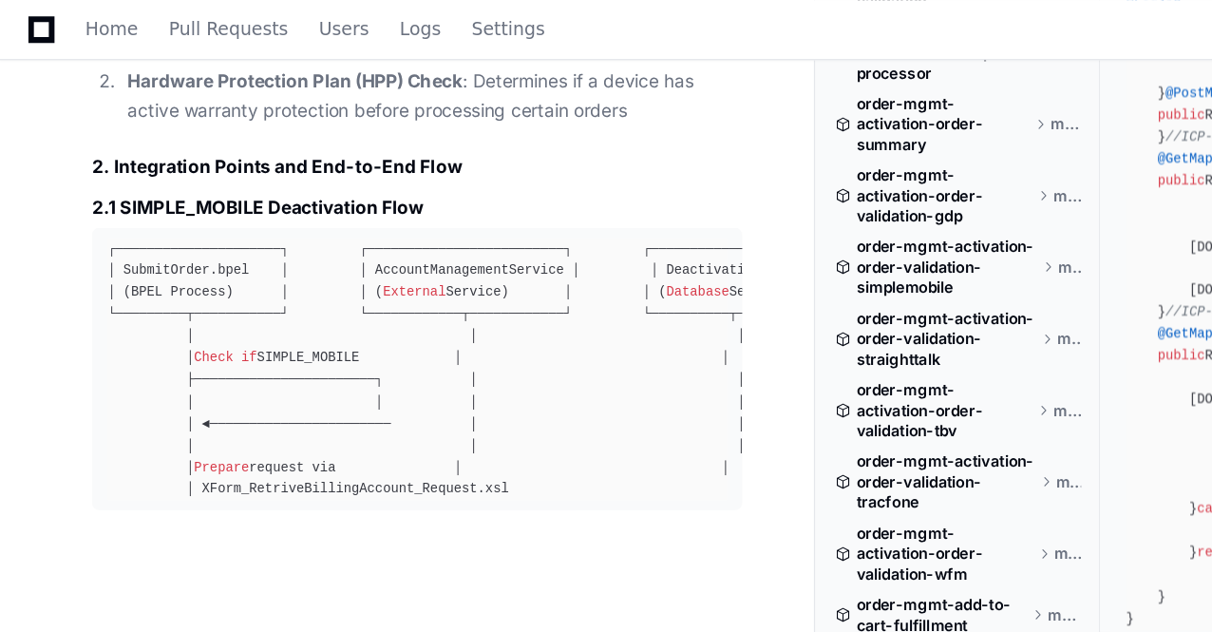
scroll to position [88445, 0]
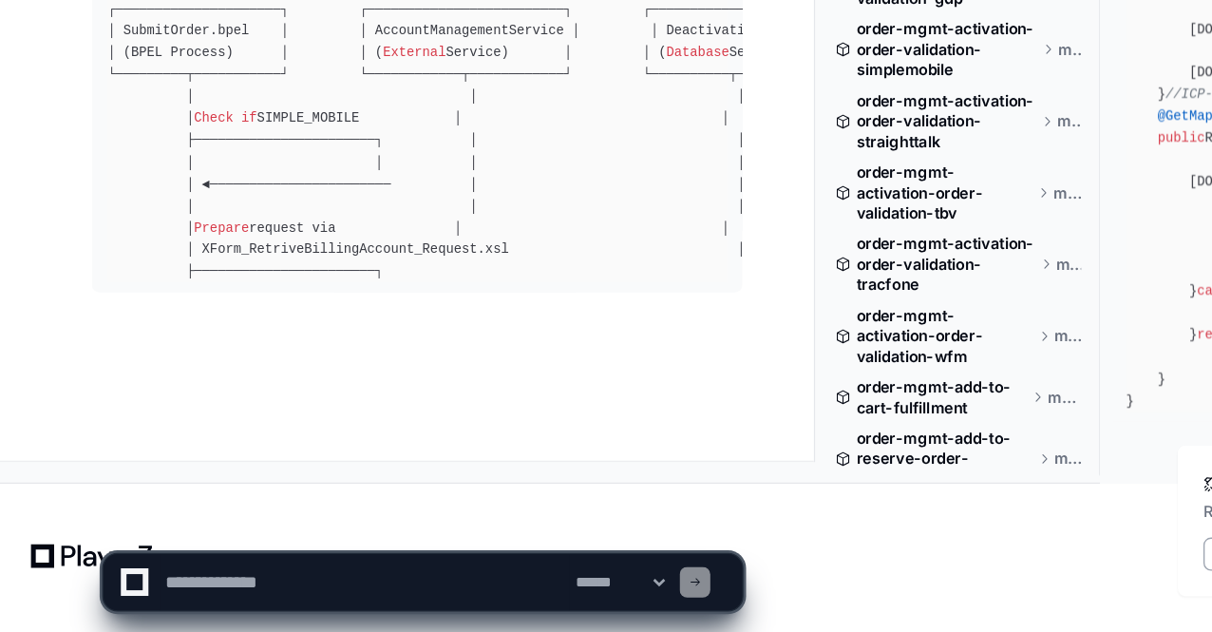
drag, startPoint x: 373, startPoint y: 300, endPoint x: 296, endPoint y: 466, distance: 183.1
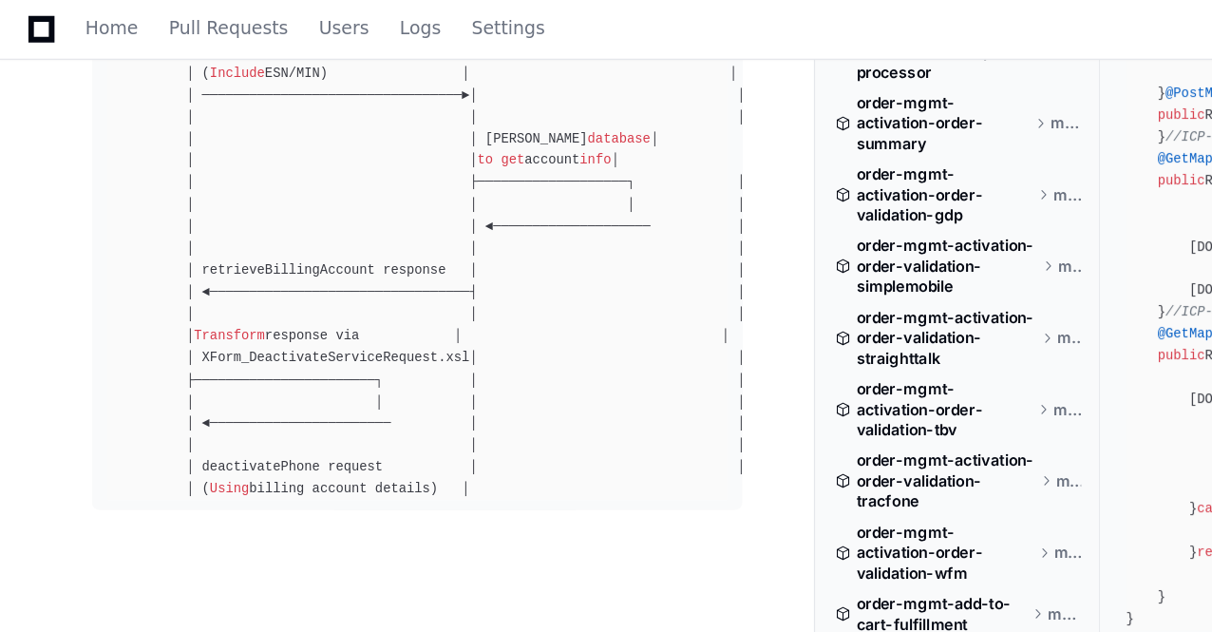
scroll to position [86406, 0]
drag, startPoint x: 156, startPoint y: 328, endPoint x: 61, endPoint y: 236, distance: 132.3
copy p "I need a detailed End-to-End Flow and Business Rules for the Scope "retrieveBil…"
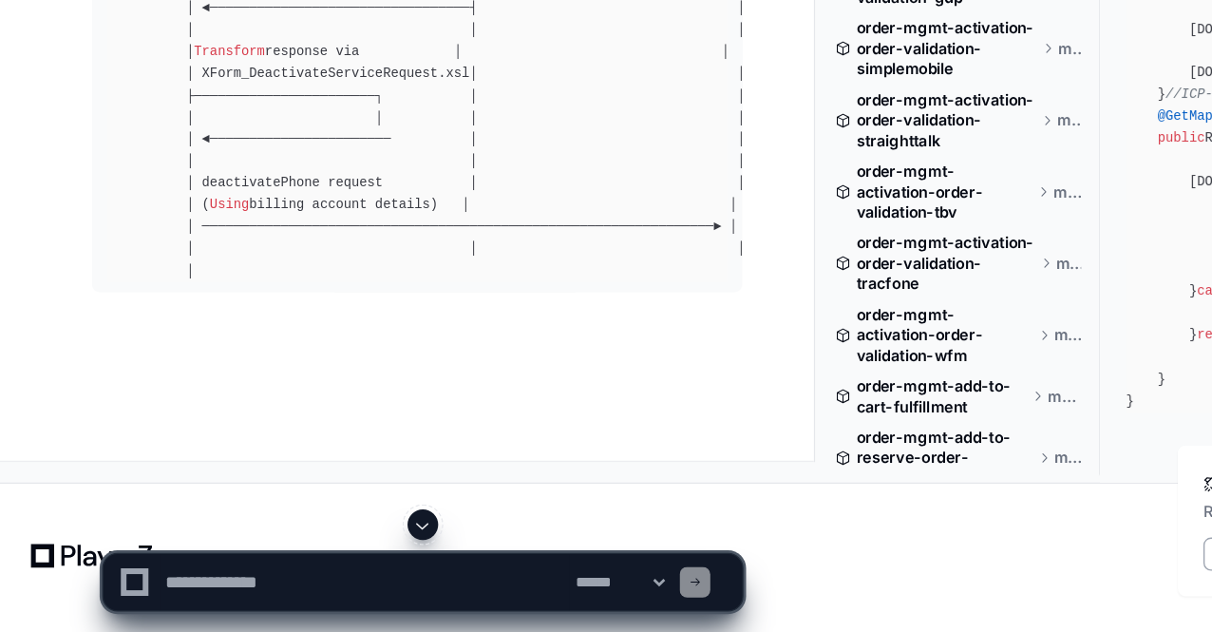
scroll to position [88900, 0]
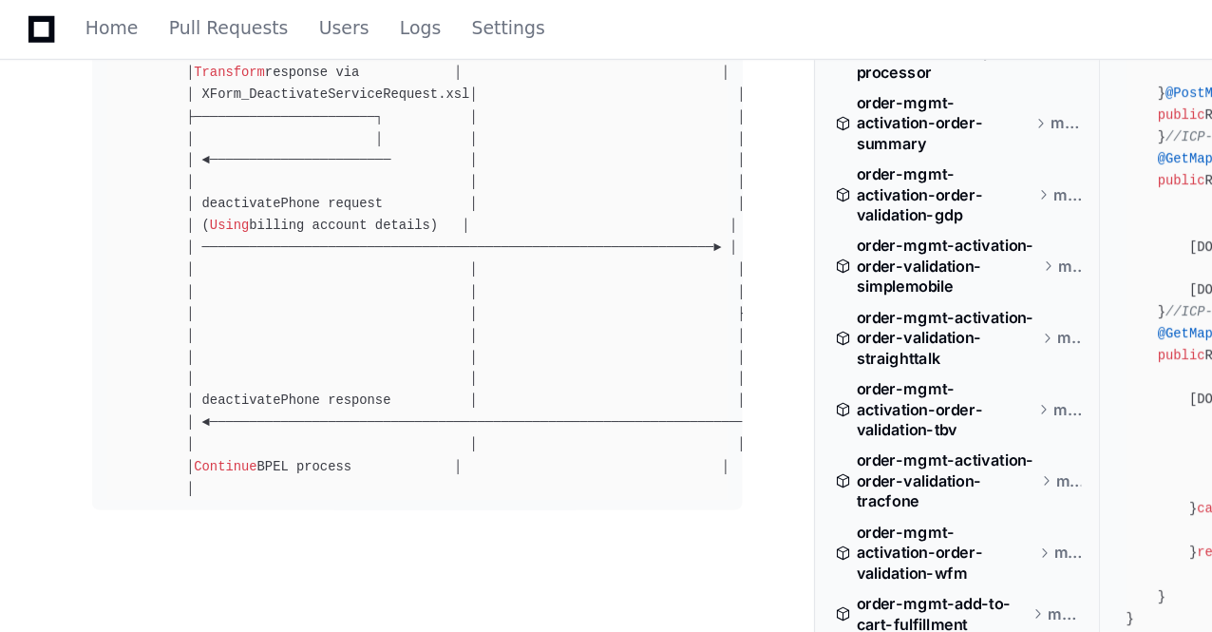
scroll to position [89063, 0]
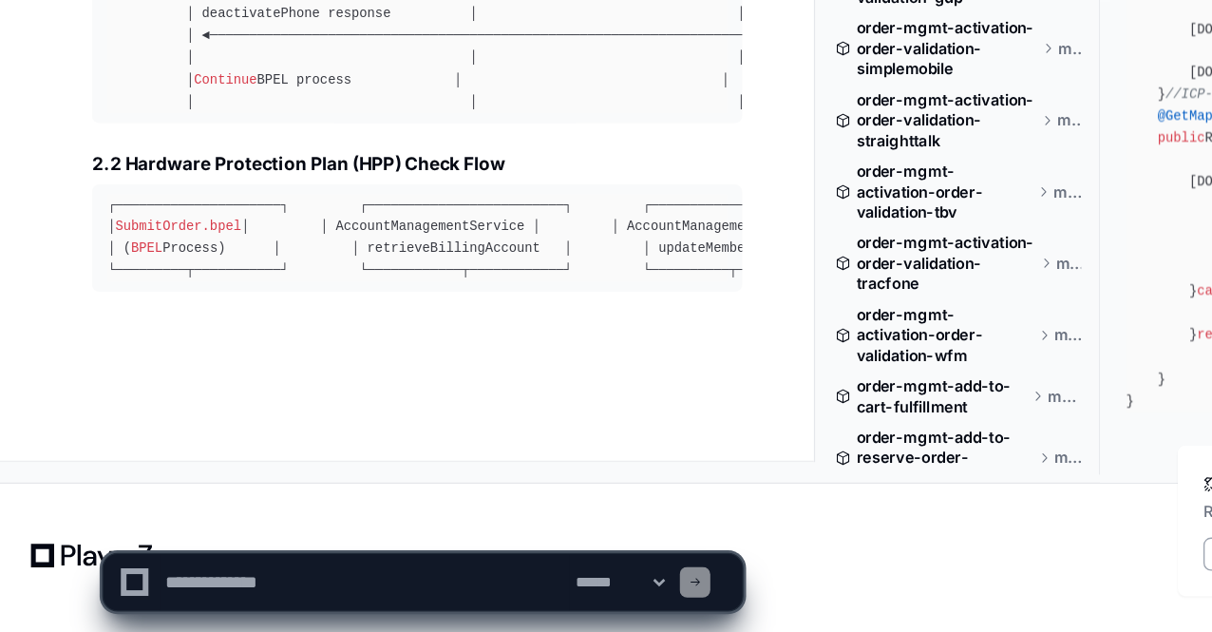
scroll to position [89189, 0]
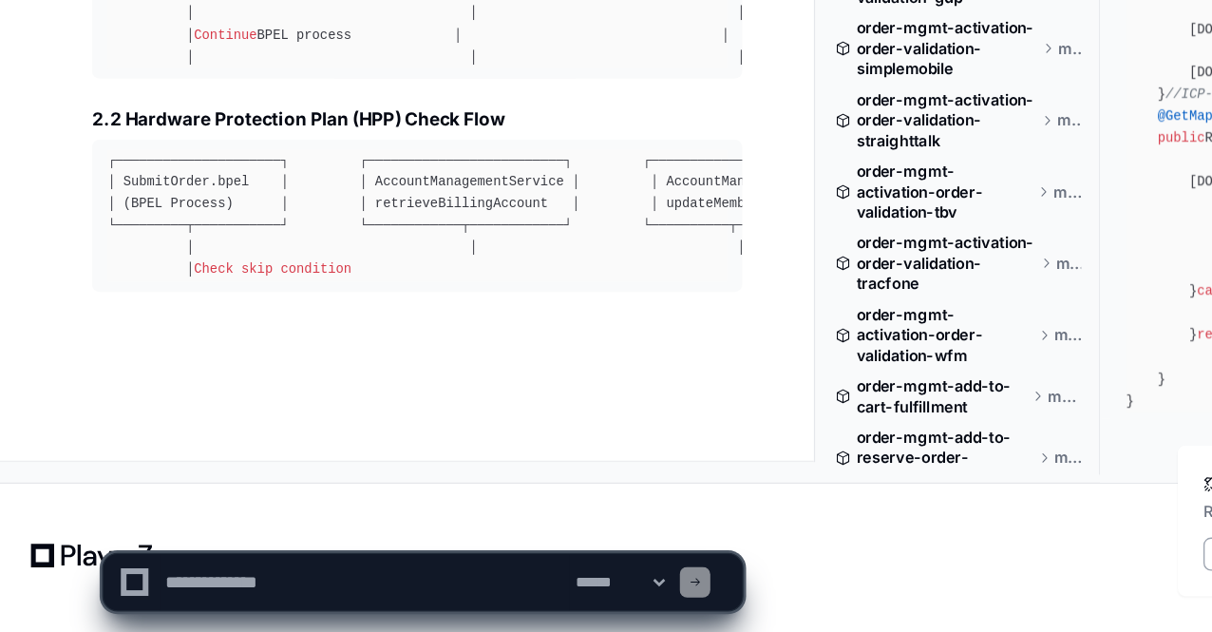
scroll to position [89221, 0]
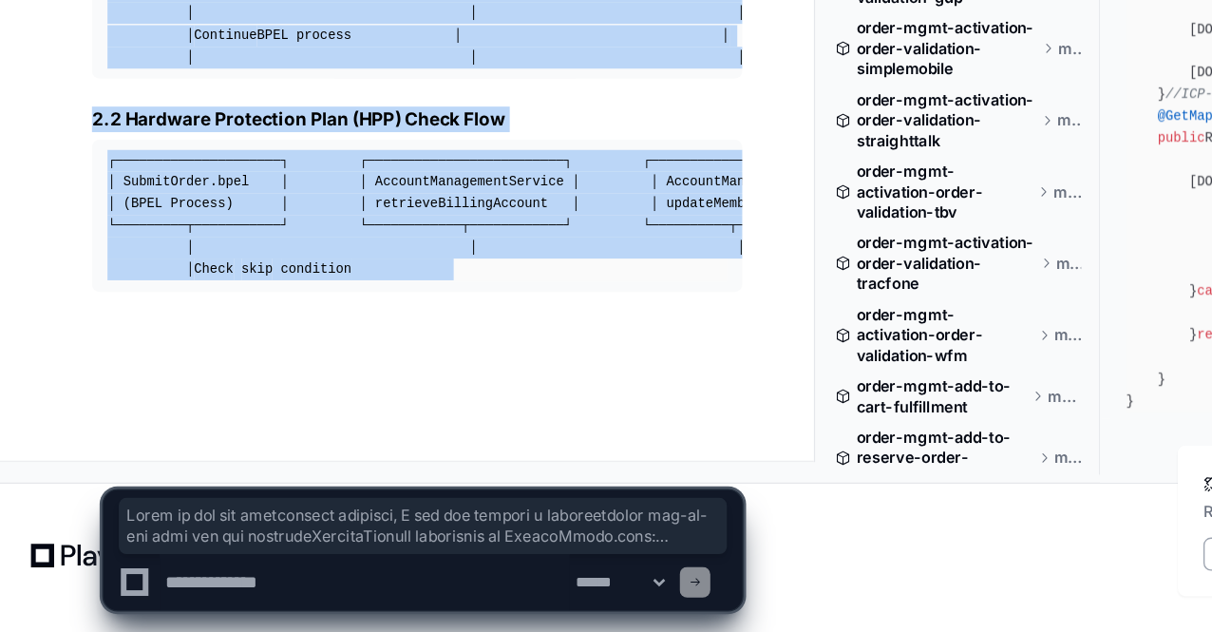
drag, startPoint x: 249, startPoint y: 356, endPoint x: 368, endPoint y: 377, distance: 120.5
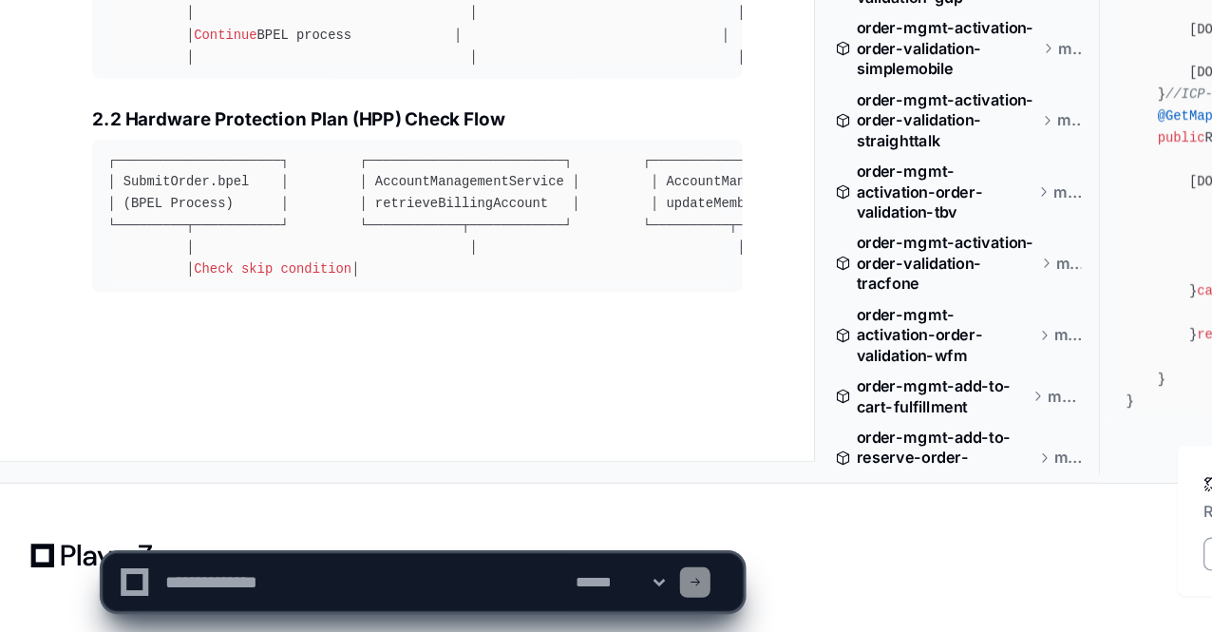
click at [368, 377] on pre "┌─────────────────────┐ ┌─────────────────────────┐ ┌────────────────────────┐ …" at bounding box center [309, 322] width 483 height 113
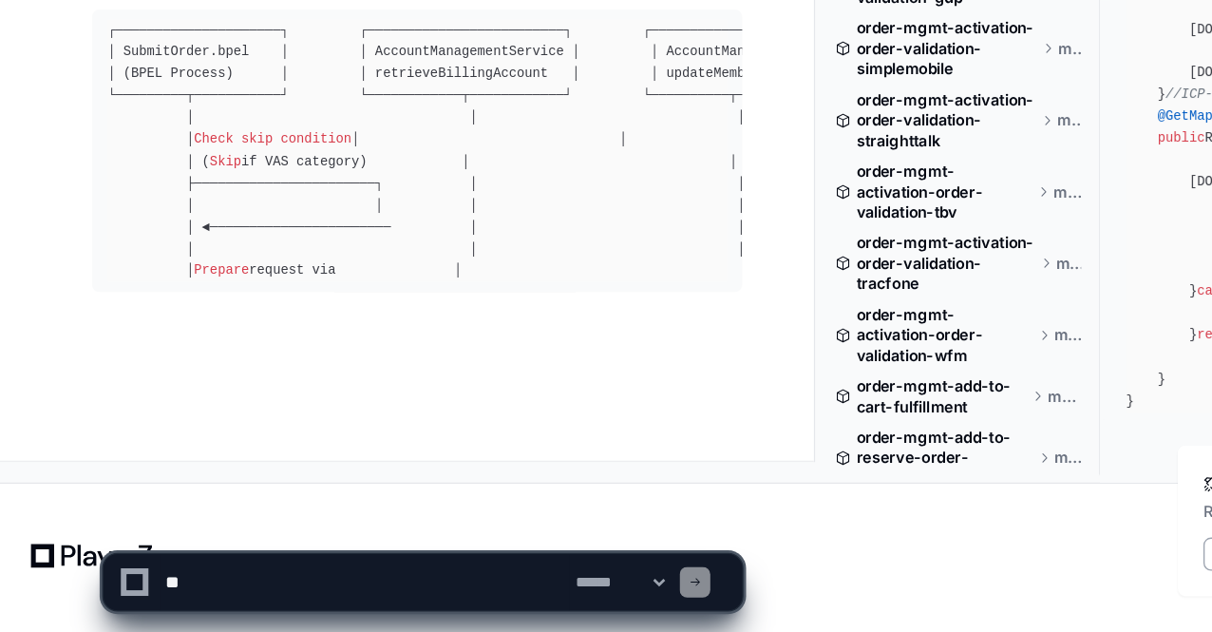
scroll to position [89318, 0]
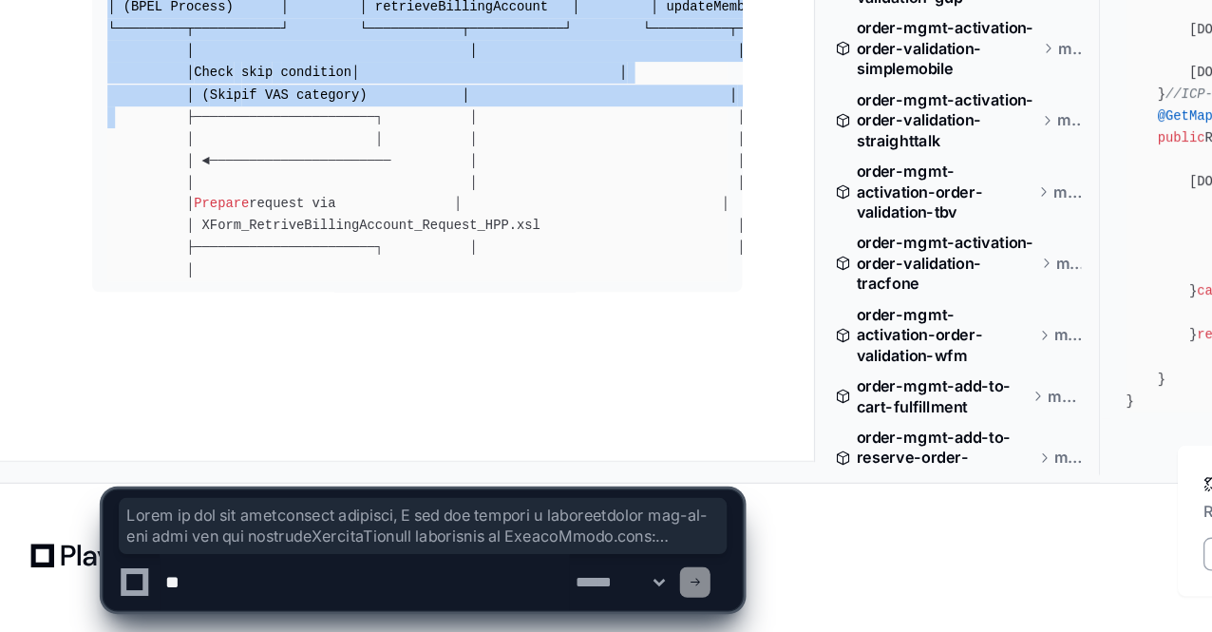
drag, startPoint x: 279, startPoint y: 366, endPoint x: 150, endPoint y: 265, distance: 163.7
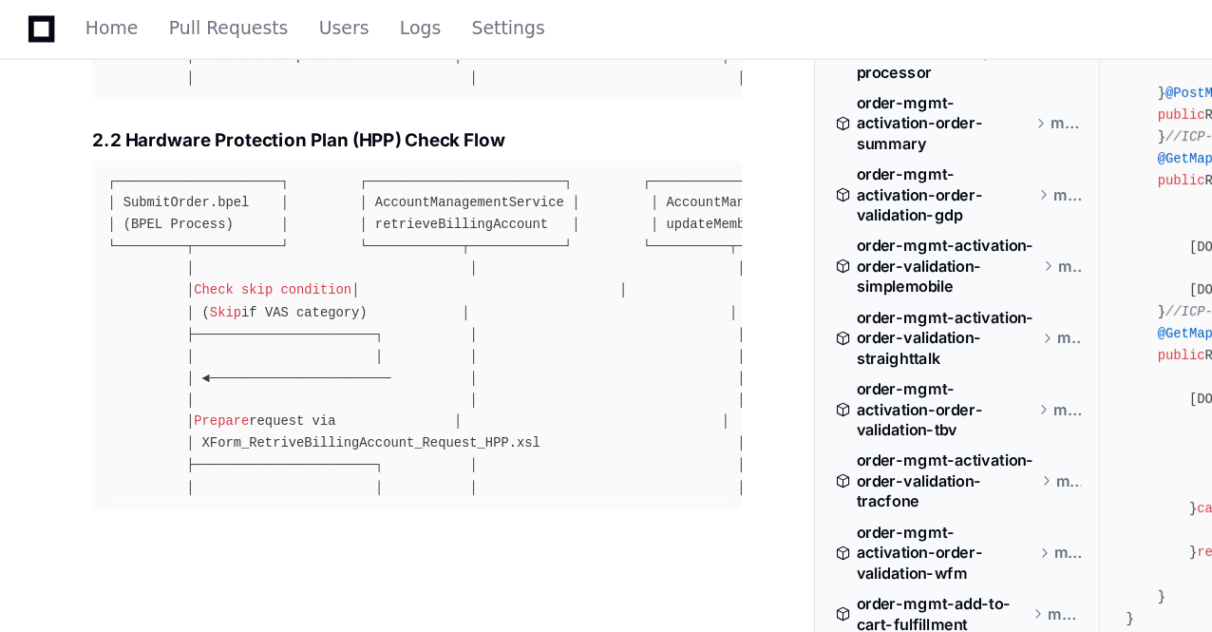
scroll to position [89368, 0]
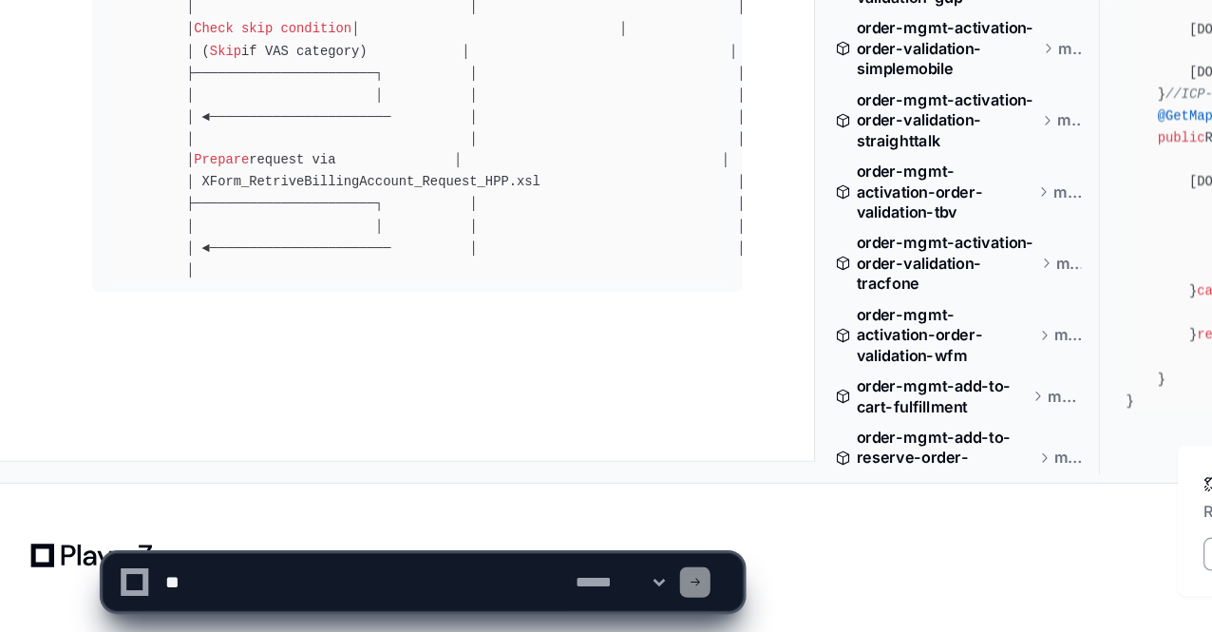
scroll to position [89400, 0]
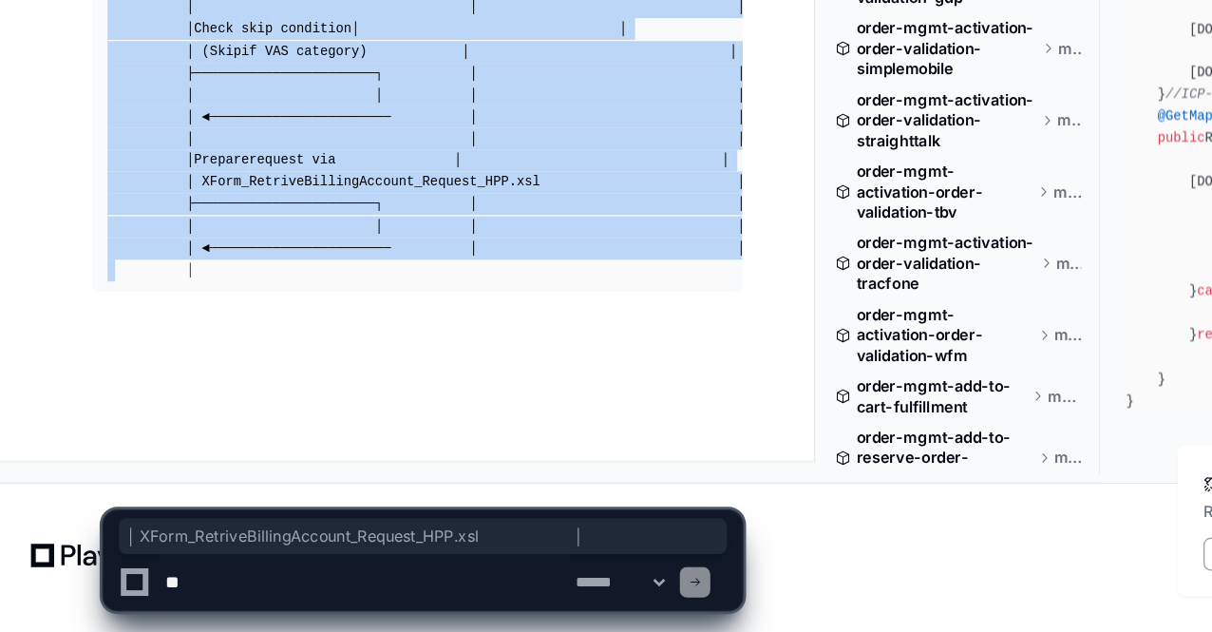
drag, startPoint x: 318, startPoint y: 484, endPoint x: 340, endPoint y: 354, distance: 131.9
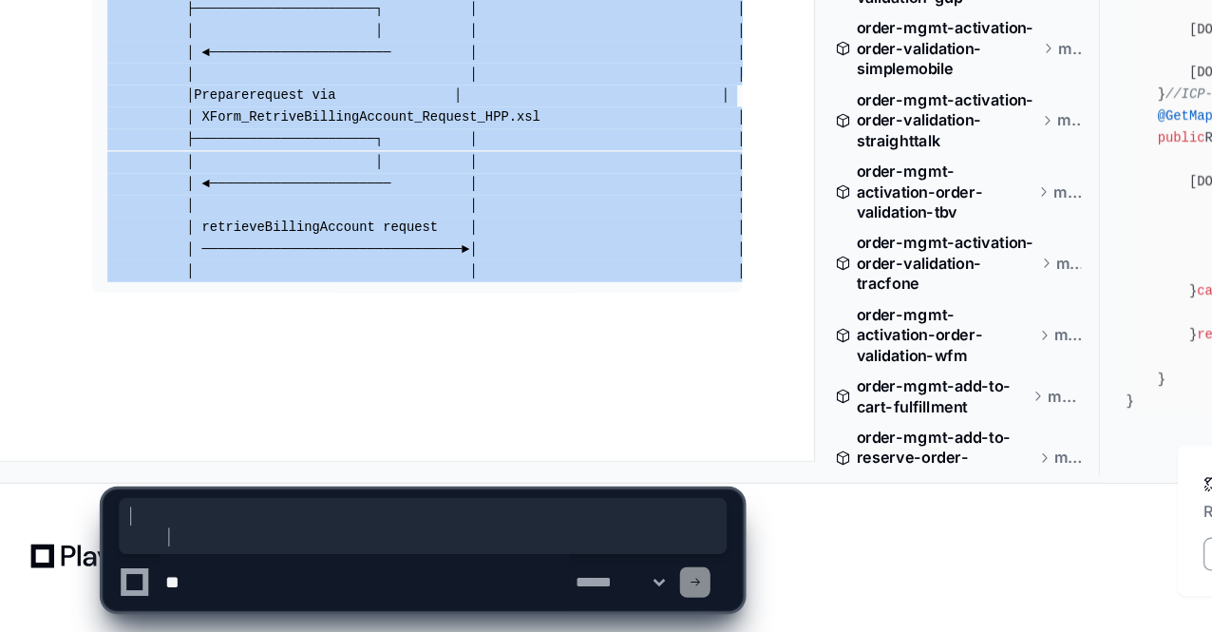
drag, startPoint x: 309, startPoint y: 360, endPoint x: 235, endPoint y: 439, distance: 108.2
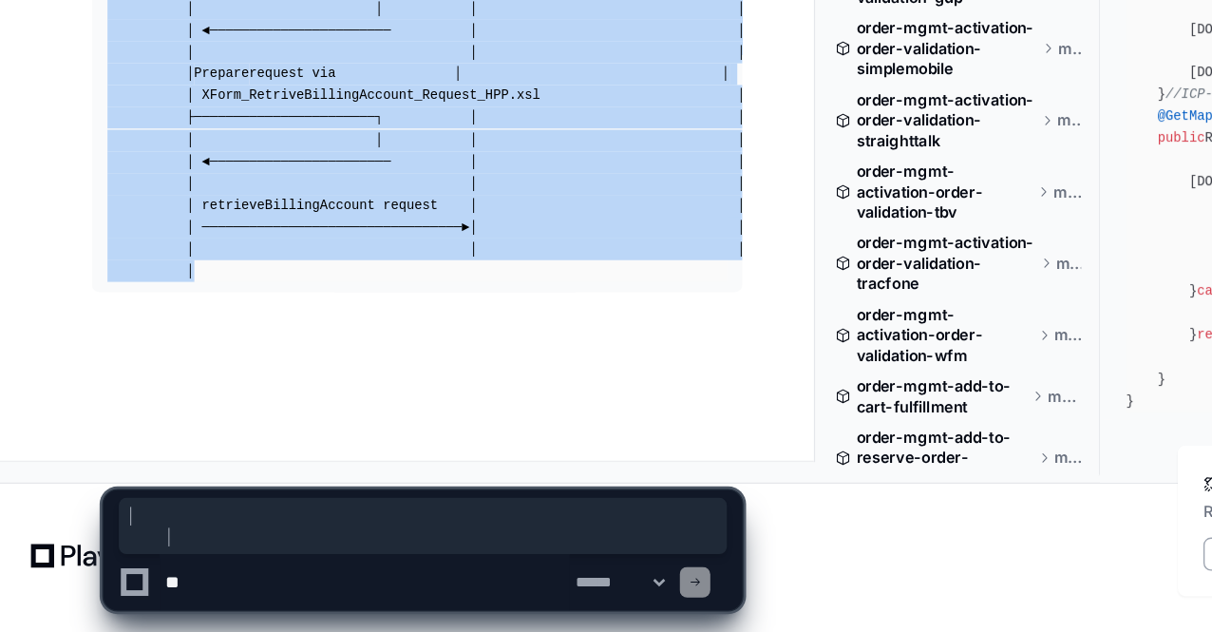
scroll to position [89390, 0]
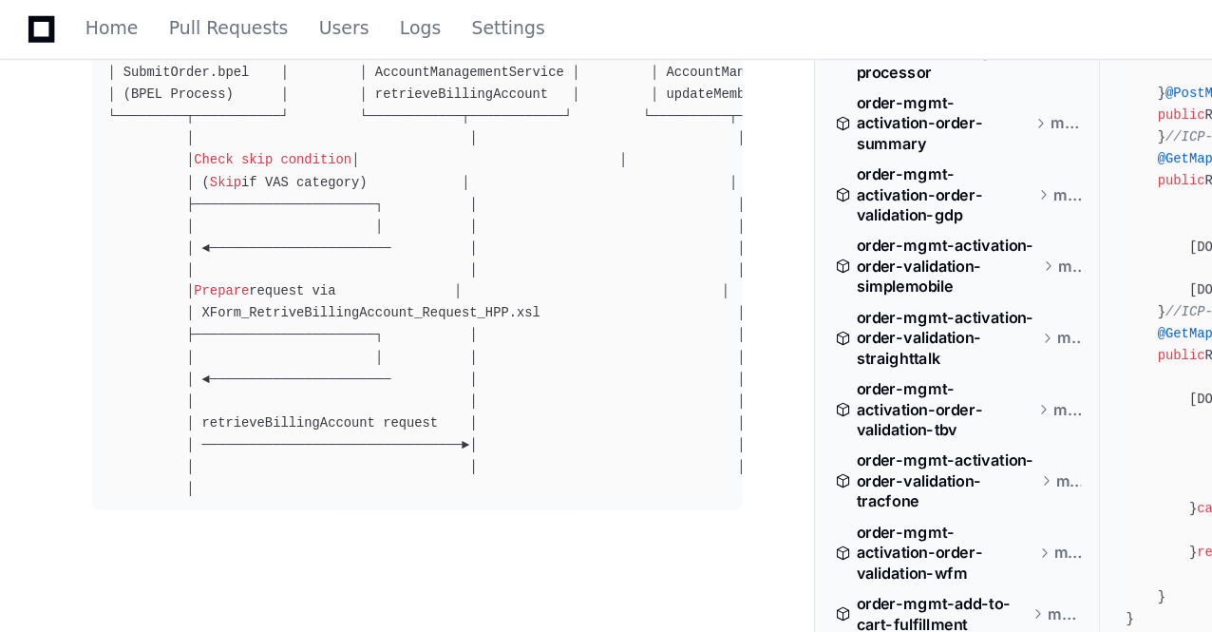
drag, startPoint x: 70, startPoint y: 85, endPoint x: 157, endPoint y: 254, distance: 189.0
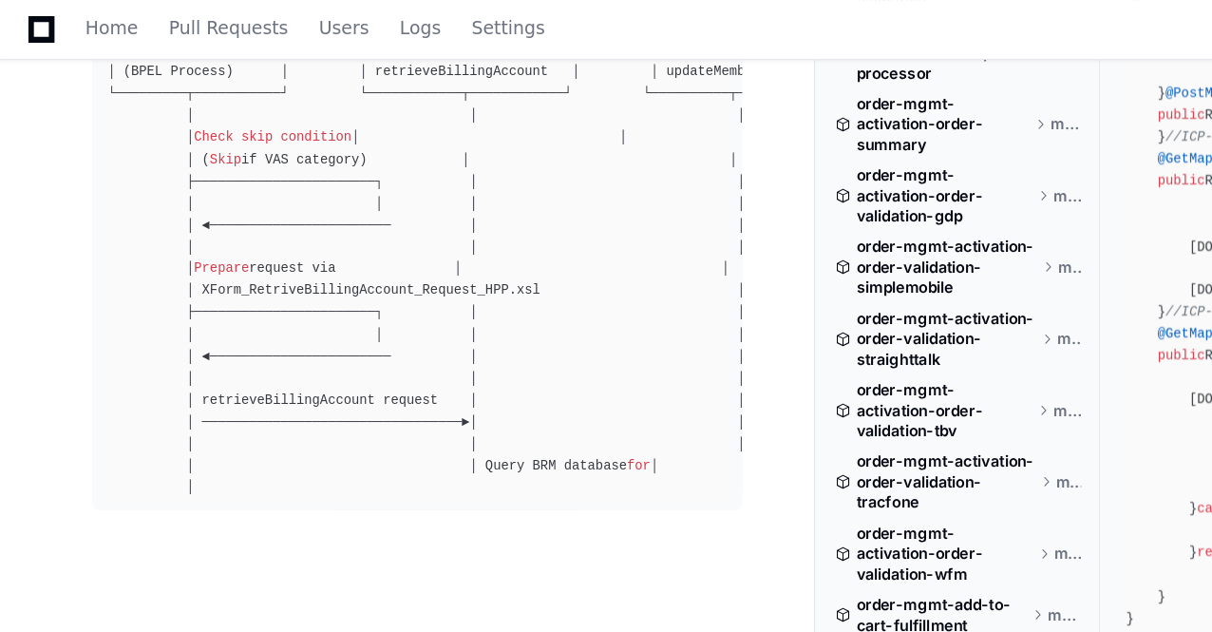
scroll to position [89304, 0]
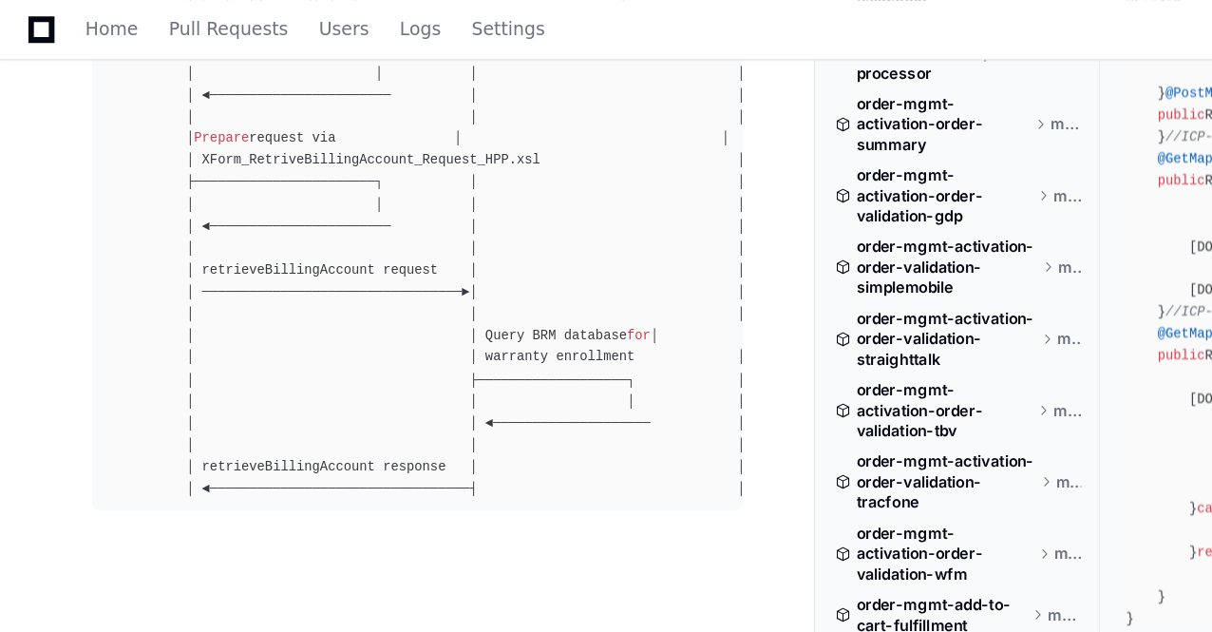
scroll to position [89579, 0]
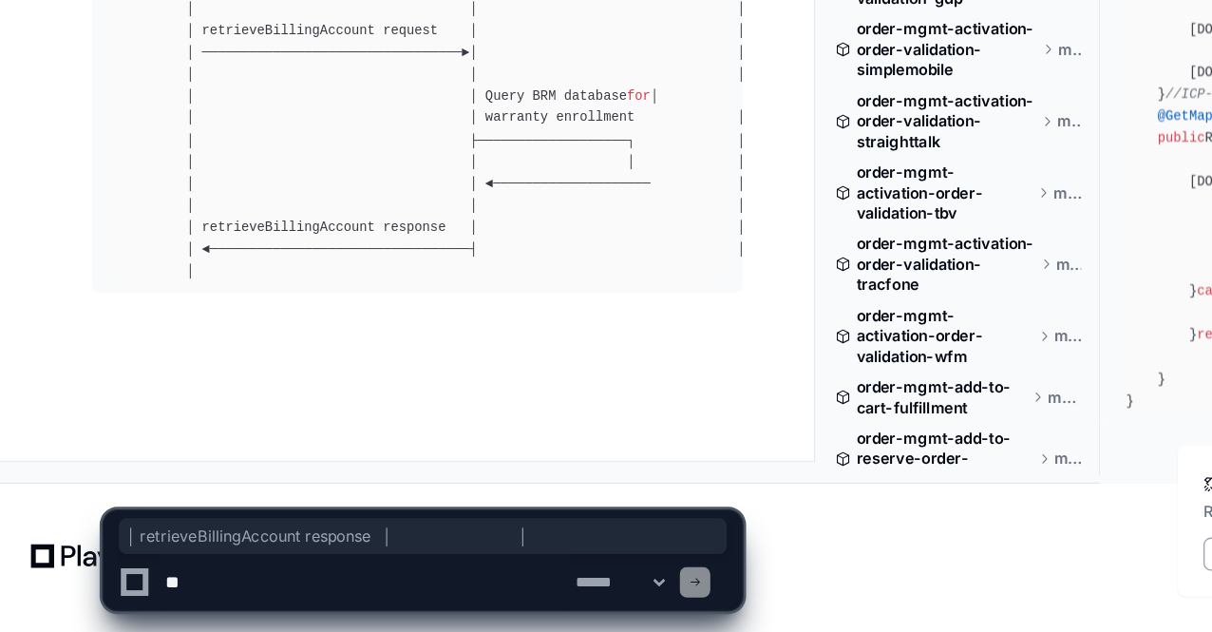
drag, startPoint x: 65, startPoint y: 168, endPoint x: 300, endPoint y: 345, distance: 294.4
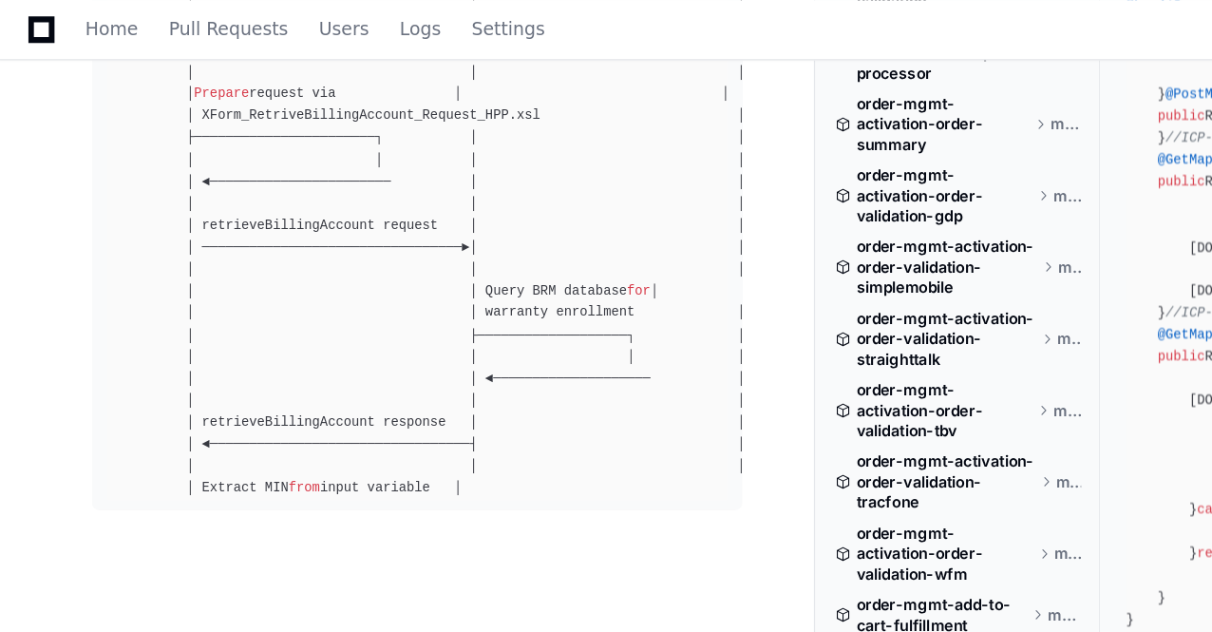
scroll to position [89612, 0]
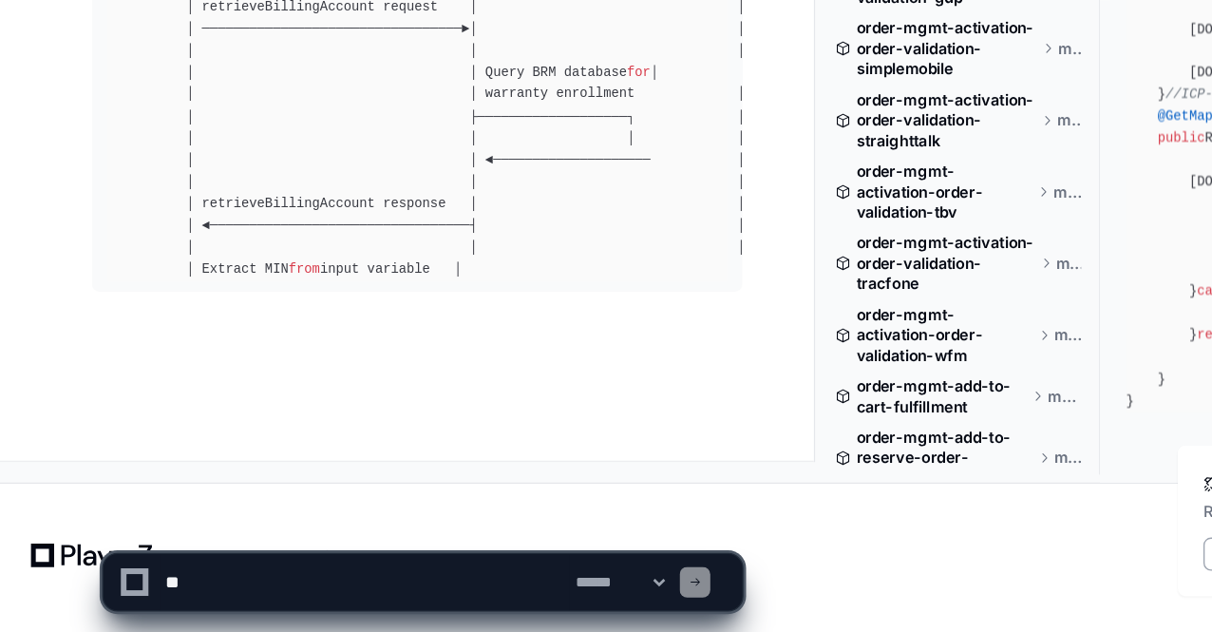
drag, startPoint x: 300, startPoint y: 345, endPoint x: 230, endPoint y: 329, distance: 72.1
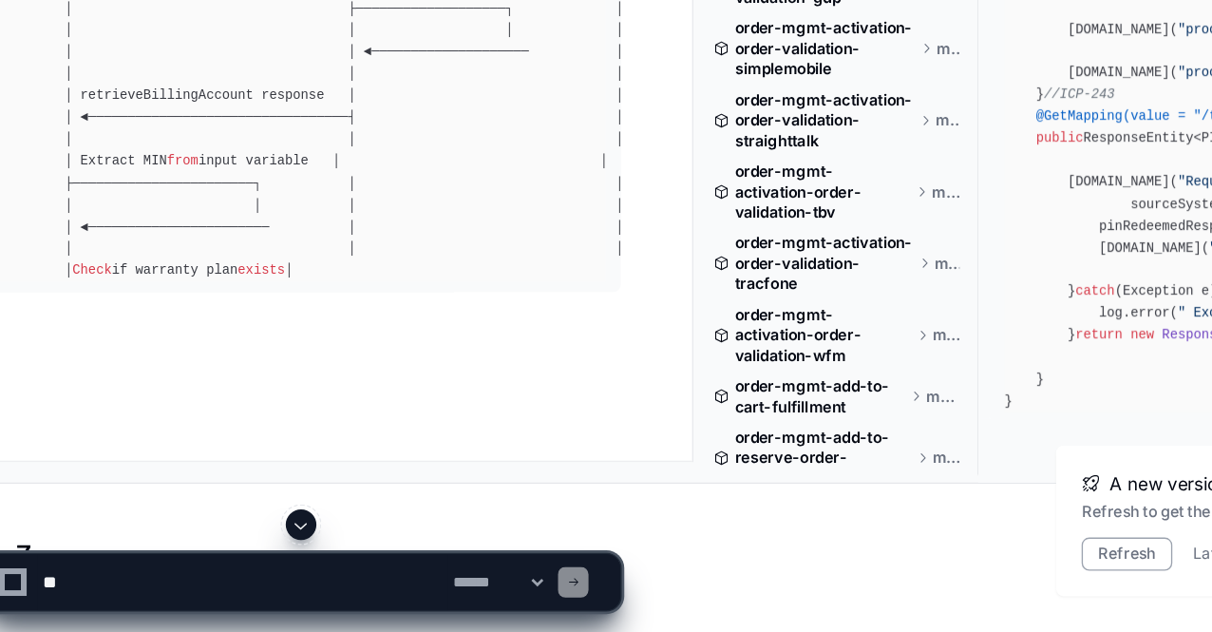
scroll to position [89442, 0]
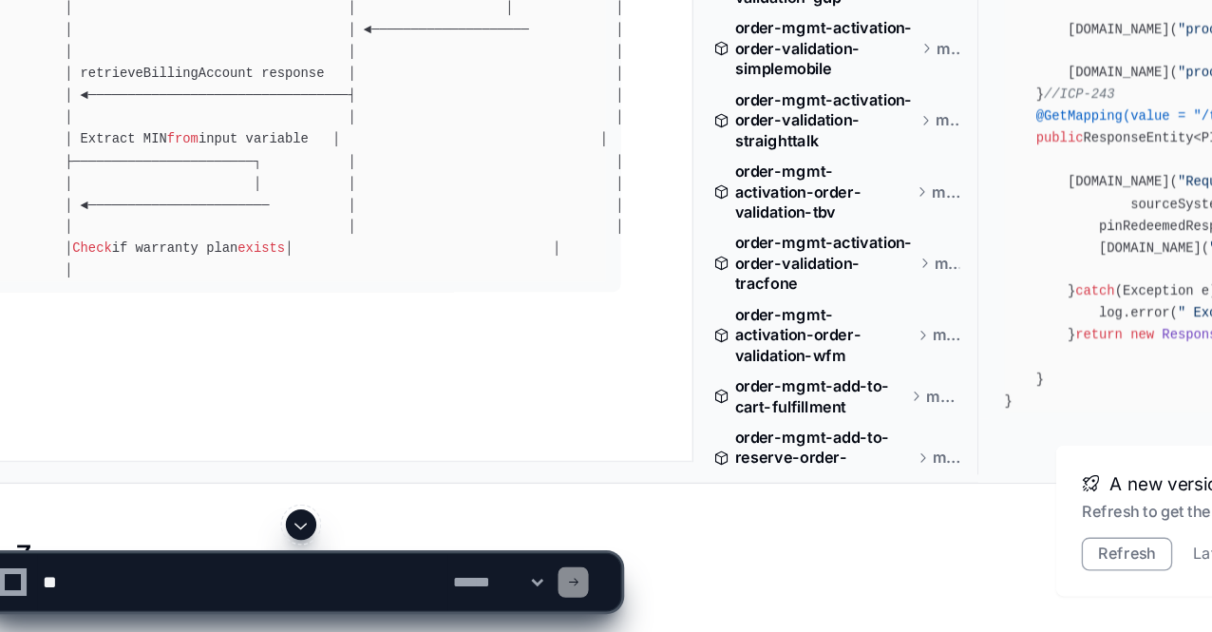
click at [311, 556] on span at bounding box center [314, 551] width 15 height 15
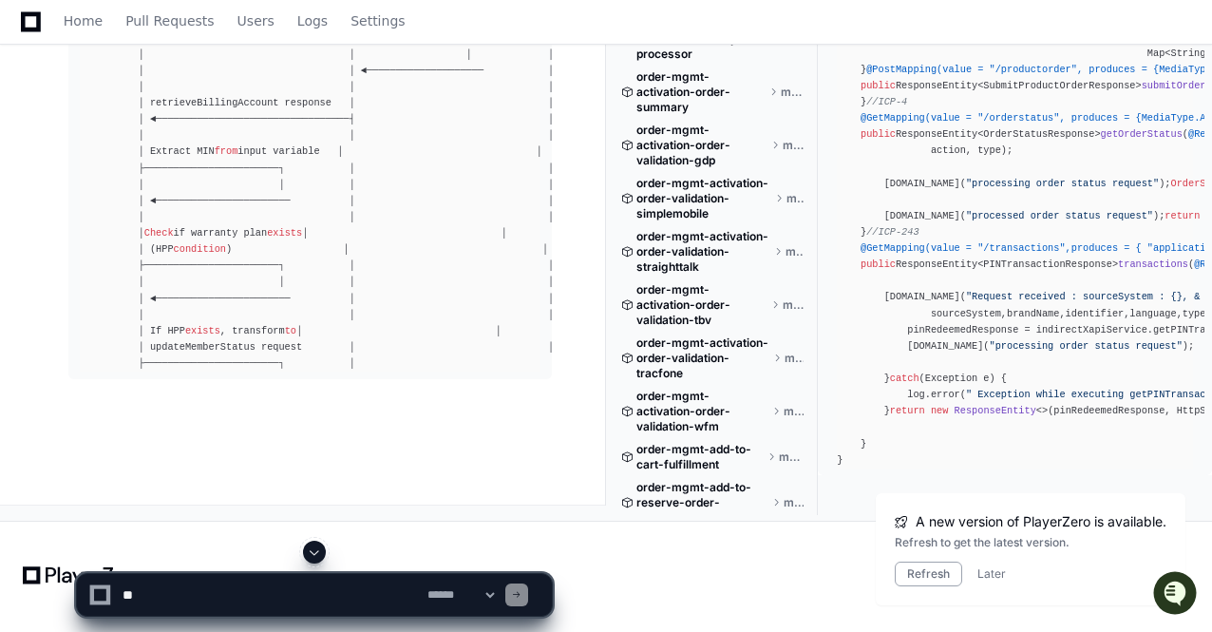
scroll to position [89824, 0]
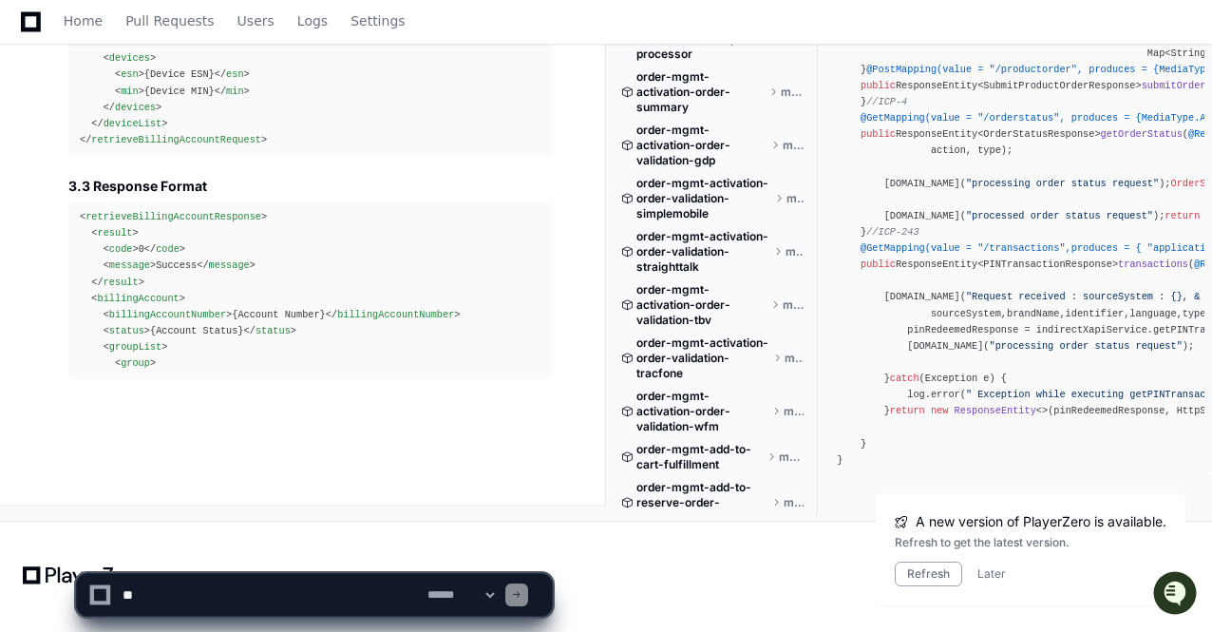
scroll to position [90905, 0]
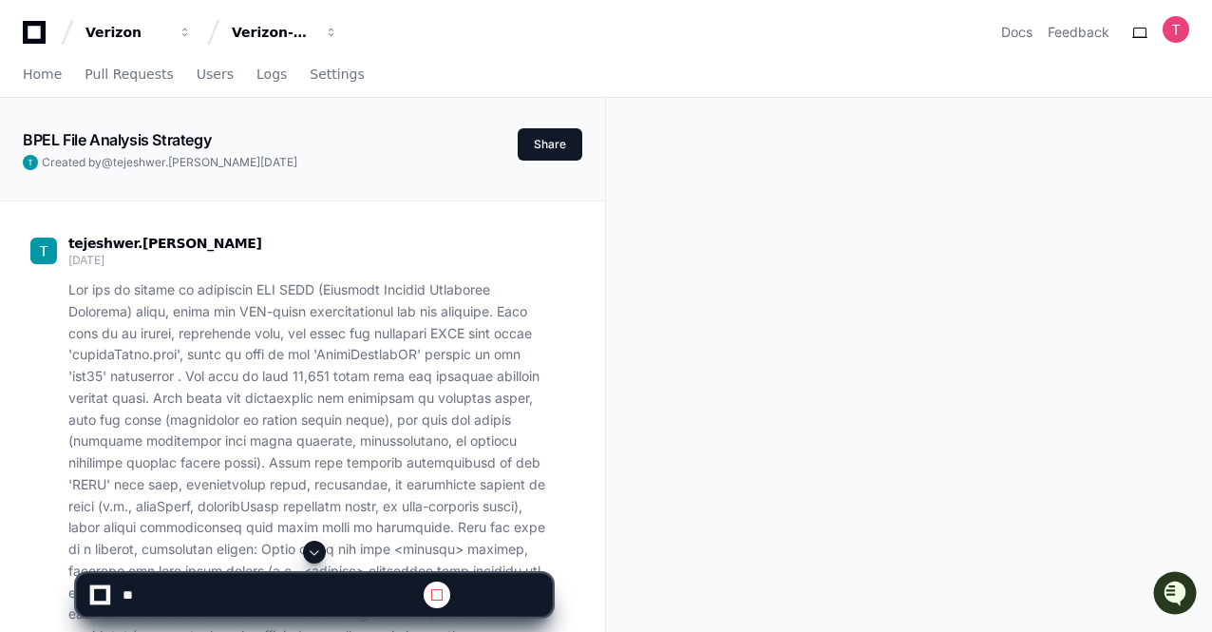
click at [316, 557] on span at bounding box center [314, 551] width 15 height 15
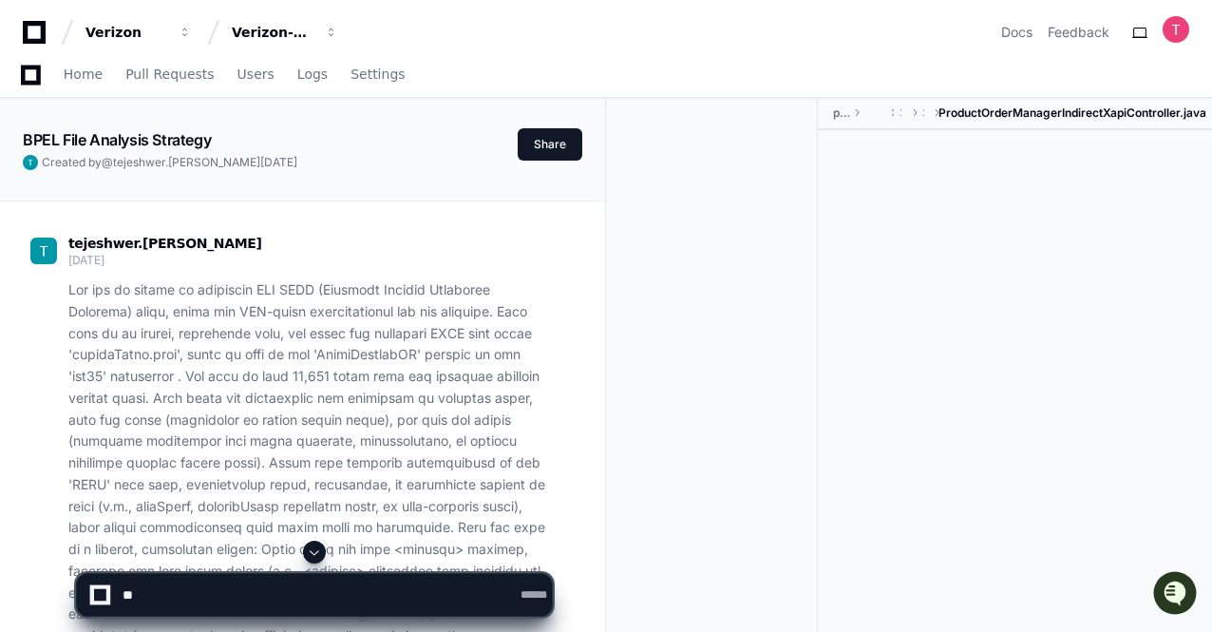
click at [308, 548] on span at bounding box center [314, 551] width 15 height 15
click at [316, 550] on span at bounding box center [314, 551] width 15 height 15
click at [306, 540] on div at bounding box center [314, 551] width 477 height 23
click at [310, 546] on span at bounding box center [314, 551] width 15 height 15
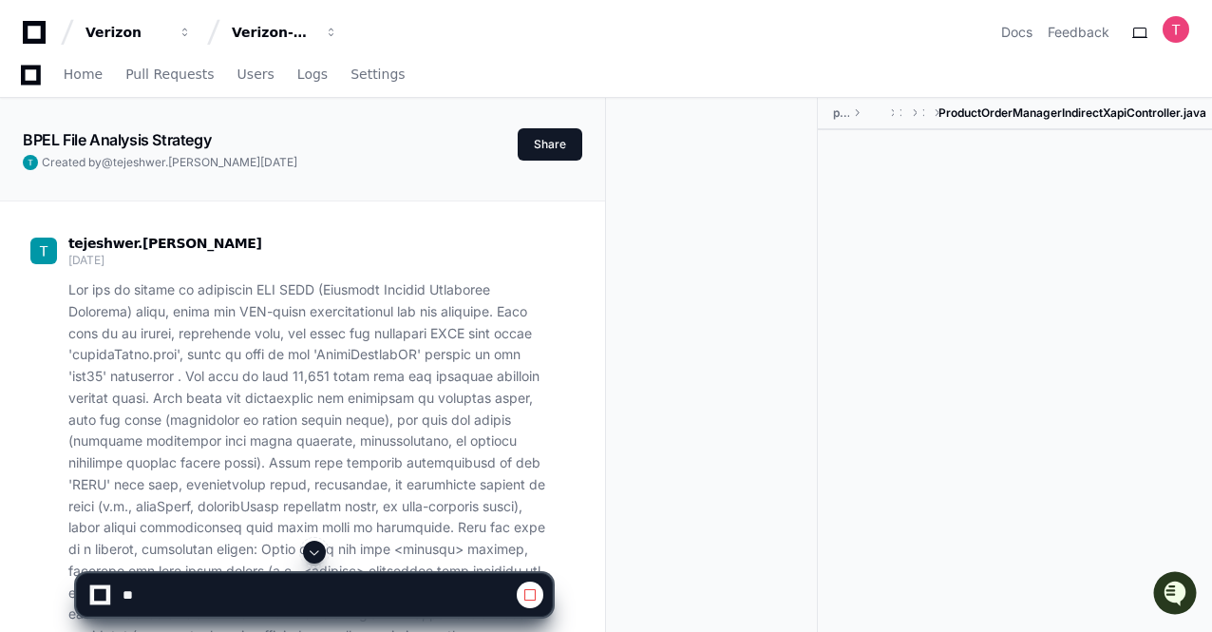
click at [310, 546] on span at bounding box center [314, 551] width 15 height 15
click at [313, 551] on span at bounding box center [314, 551] width 15 height 15
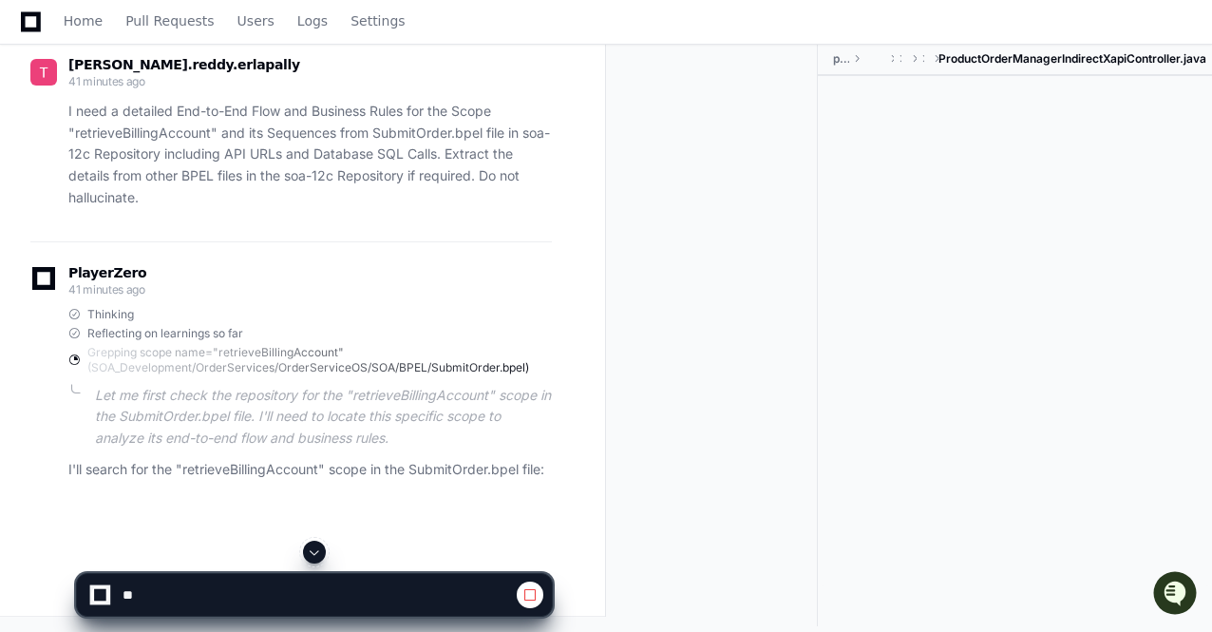
click at [320, 545] on span at bounding box center [314, 551] width 15 height 15
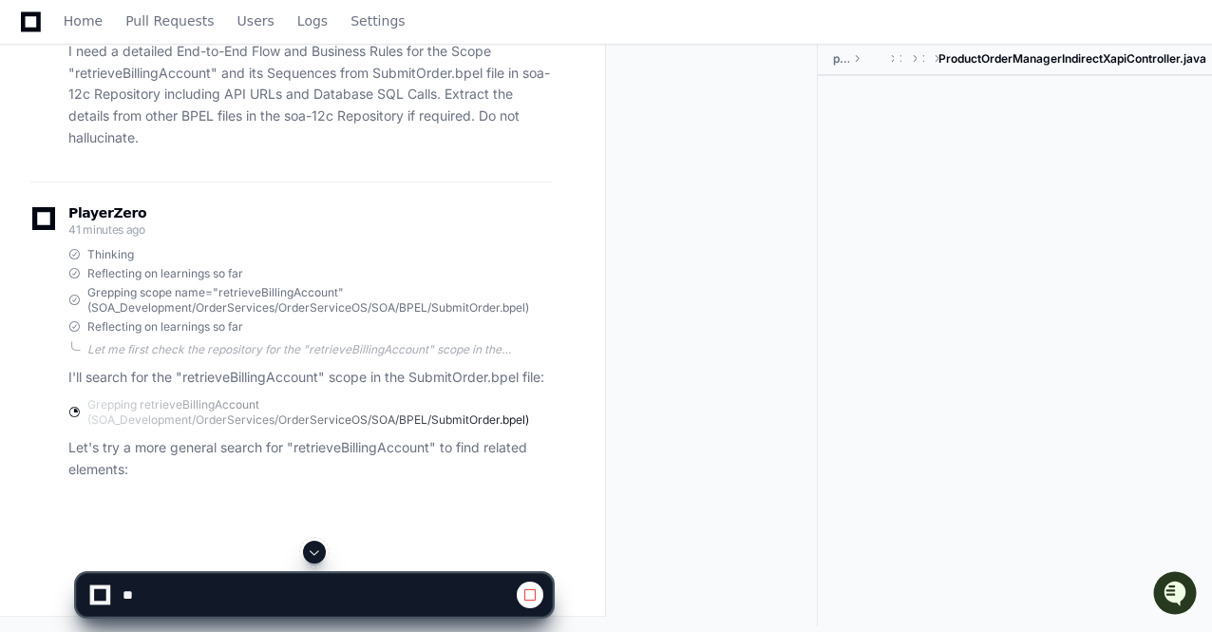
click at [320, 545] on span at bounding box center [314, 551] width 15 height 15
drag, startPoint x: 320, startPoint y: 545, endPoint x: 316, endPoint y: 555, distance: 10.2
click at [320, 545] on span at bounding box center [314, 551] width 15 height 15
click at [316, 555] on span at bounding box center [314, 551] width 15 height 15
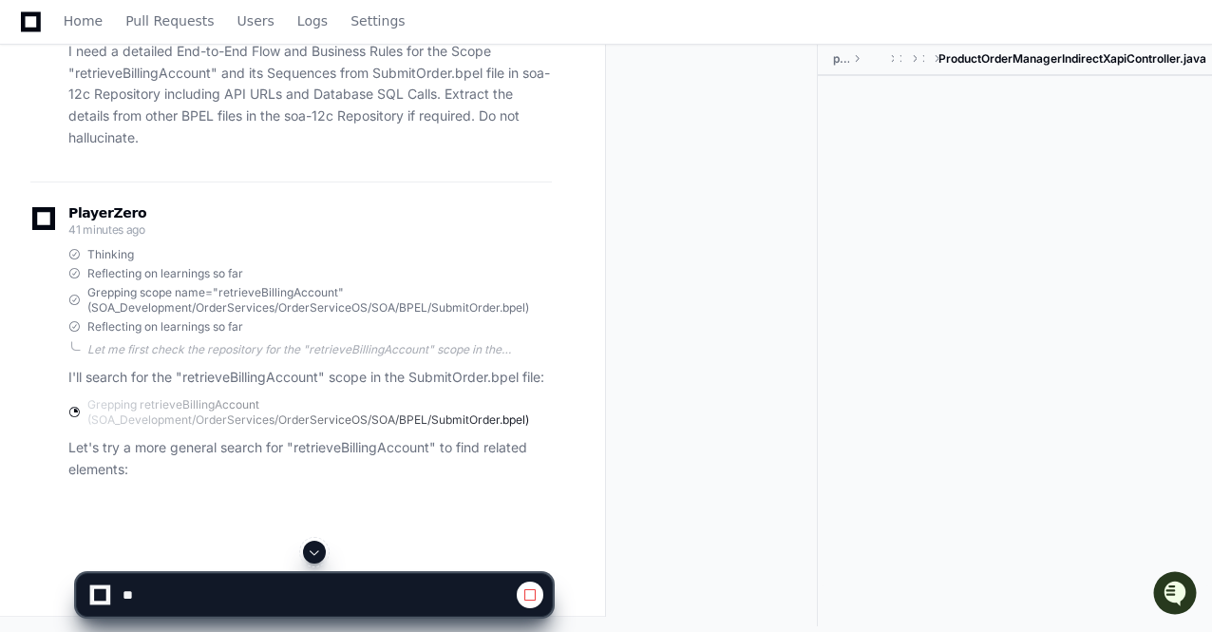
click at [316, 555] on span at bounding box center [314, 551] width 15 height 15
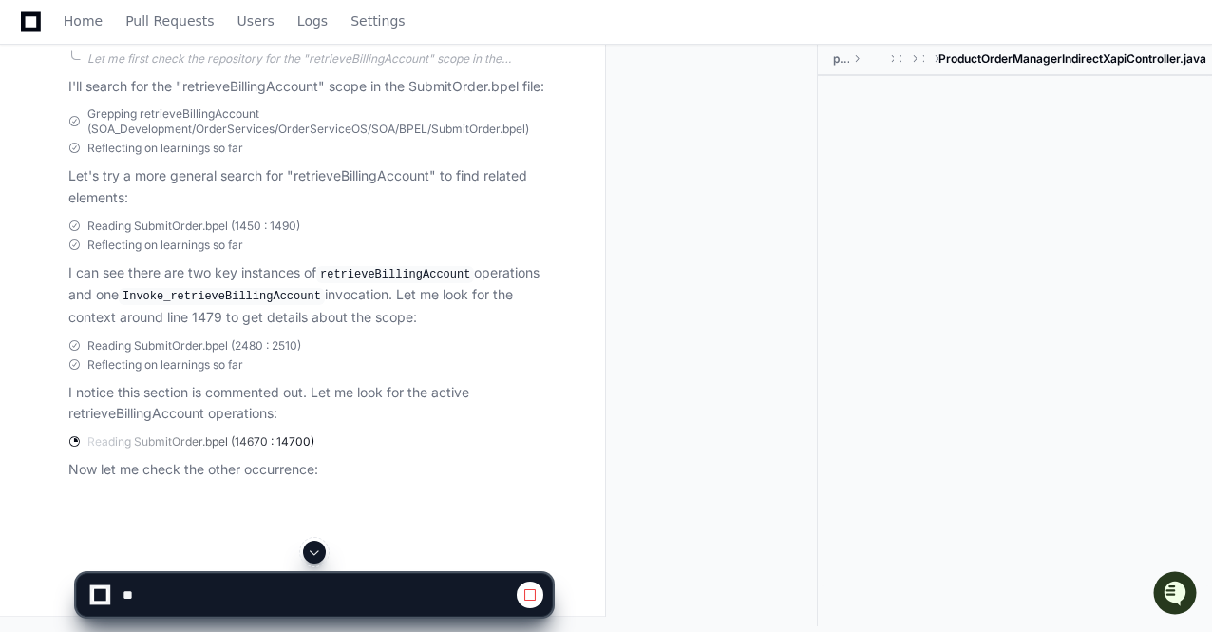
click at [321, 563] on div at bounding box center [314, 551] width 477 height 23
click at [309, 552] on span at bounding box center [314, 551] width 15 height 15
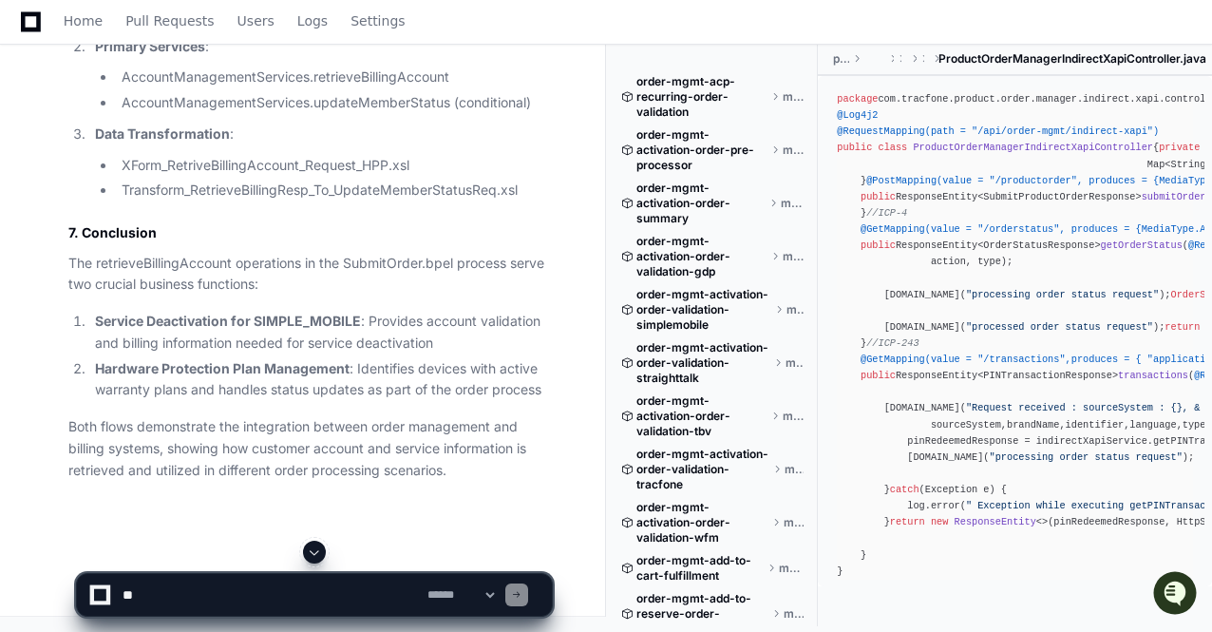
scroll to position [93852, 0]
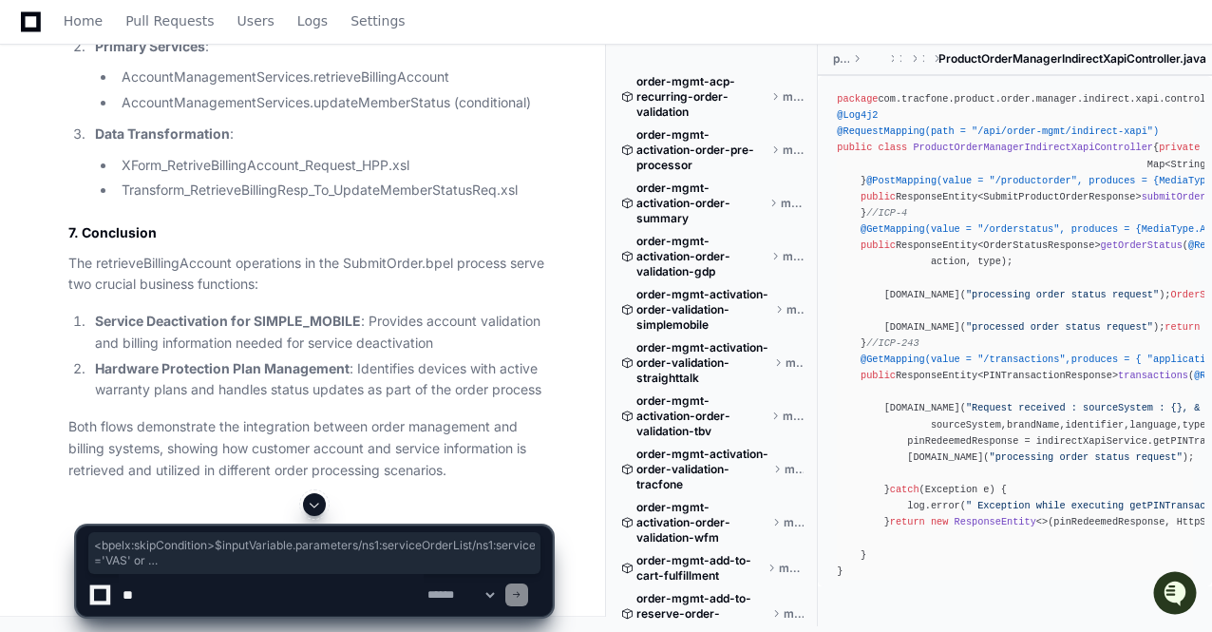
drag, startPoint x: 282, startPoint y: 266, endPoint x: 323, endPoint y: 403, distance: 142.7
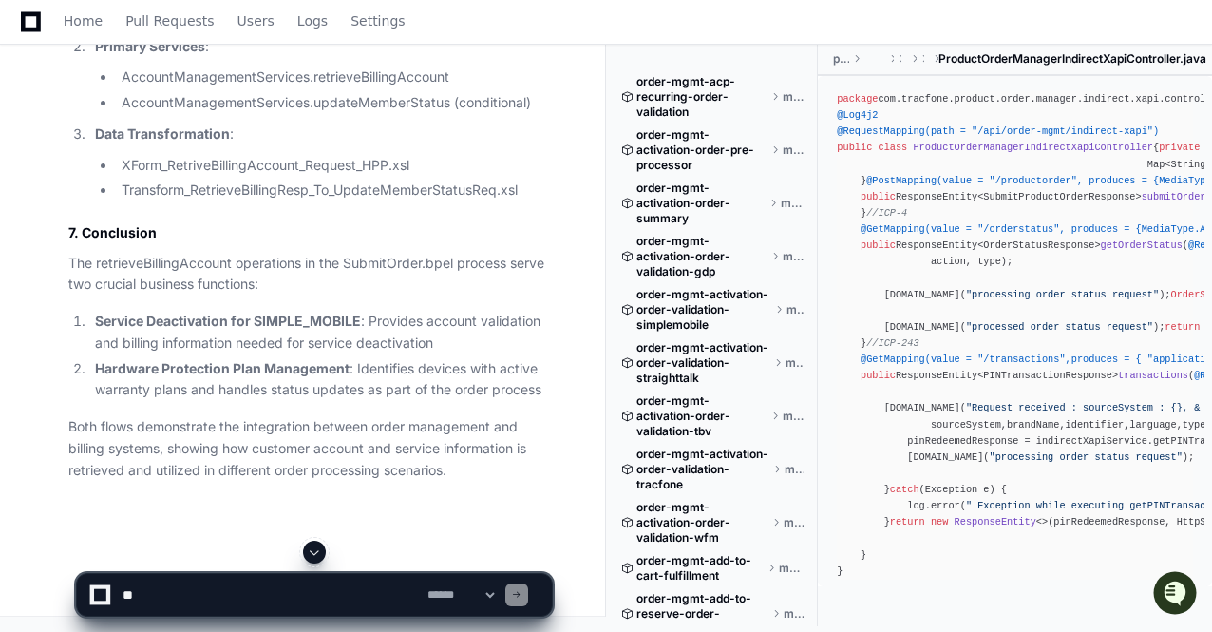
scroll to position [91592, 0]
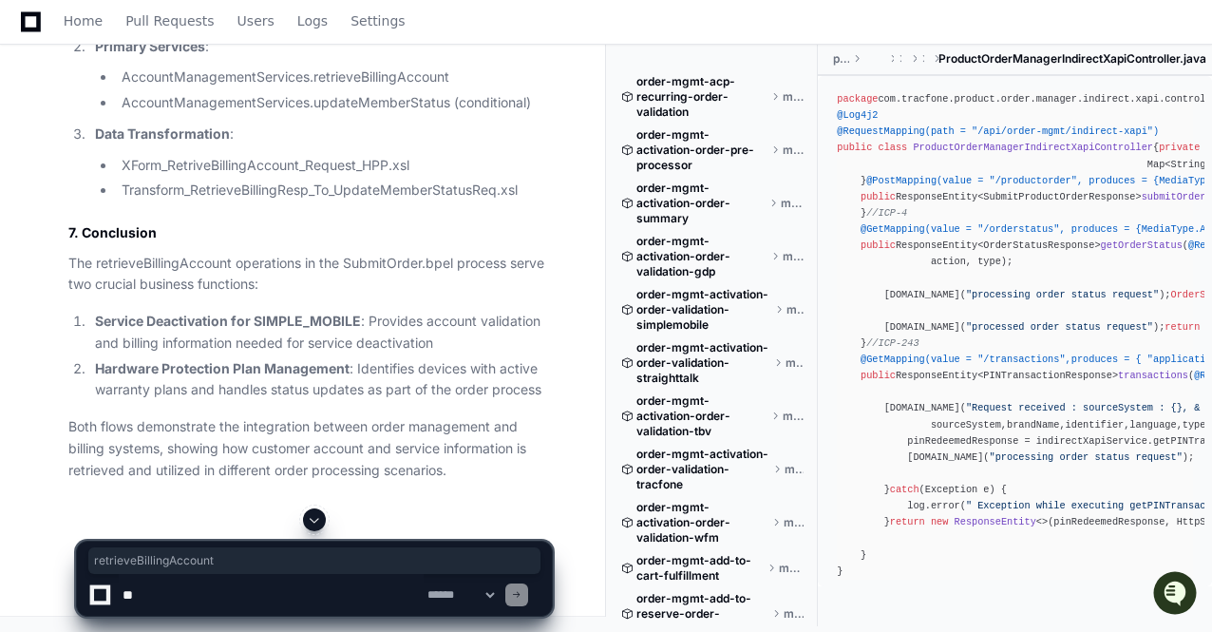
copy h3 "retrieveBillingAccount"
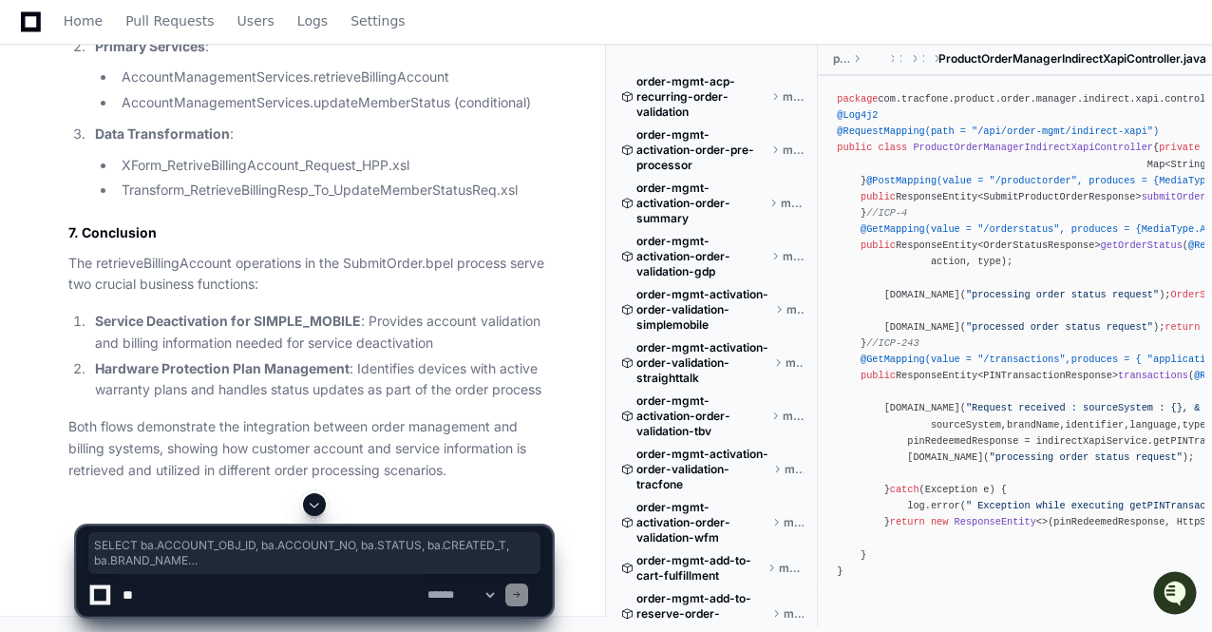
drag, startPoint x: 81, startPoint y: 203, endPoint x: 355, endPoint y: 259, distance: 280.1
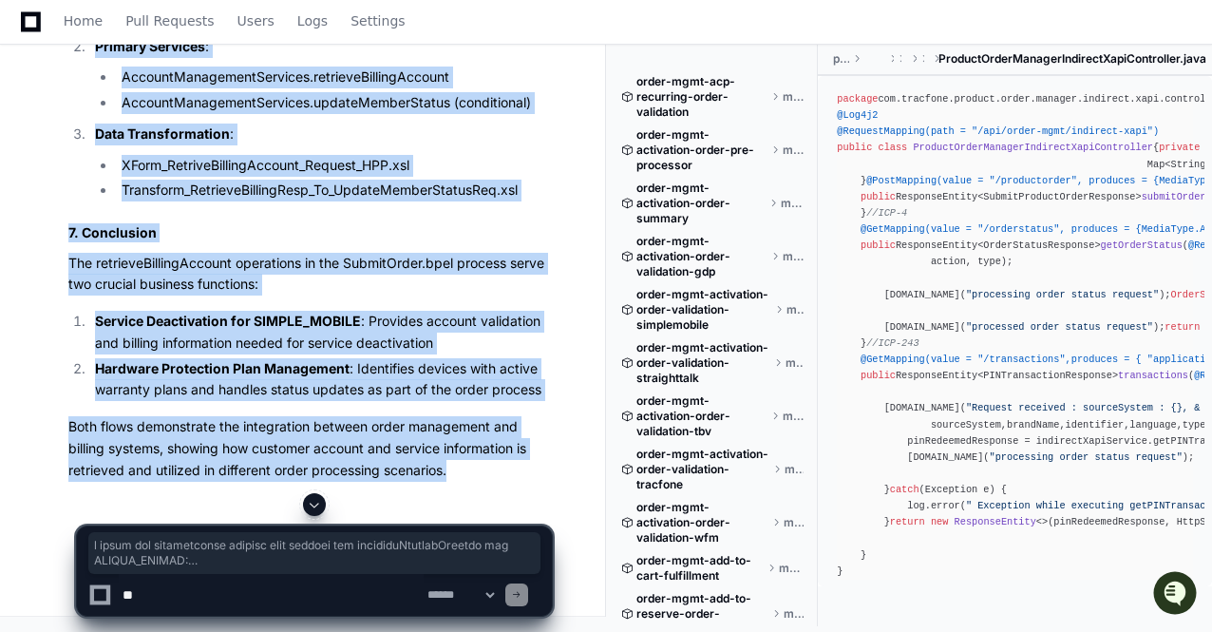
scroll to position [87880, 0]
copy article "Loremips Dol-si-Ame Cons adi elitseddOeiusmoDtempor in UtlaboReetd.magn 0. Aliq…"
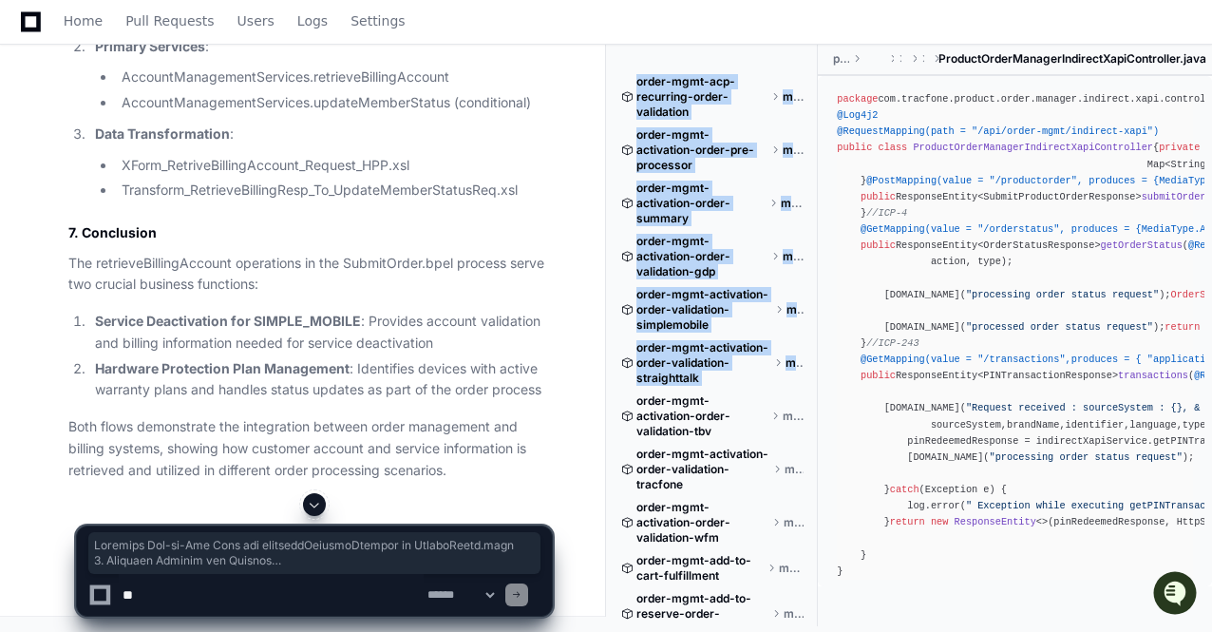
drag, startPoint x: 468, startPoint y: 472, endPoint x: 632, endPoint y: 424, distance: 171.0
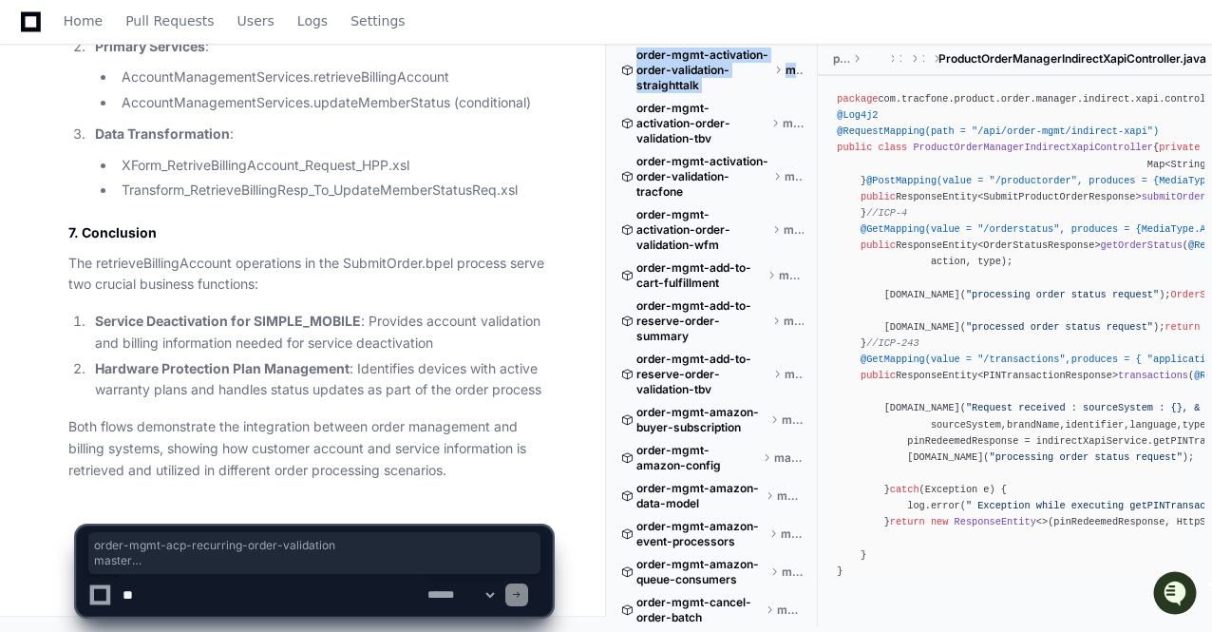
scroll to position [94275, 0]
